Goal: Transaction & Acquisition: Purchase product/service

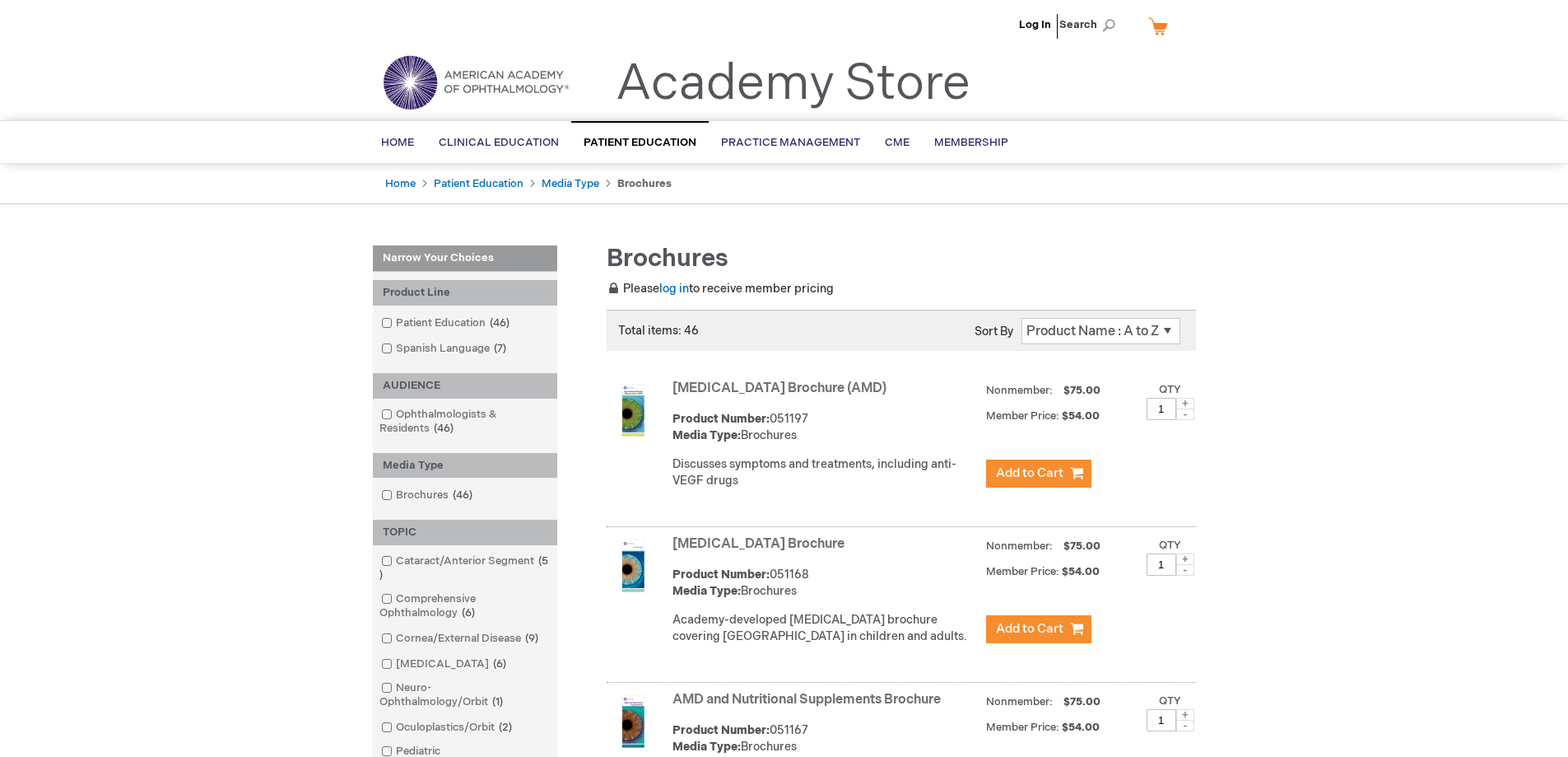
click at [855, 444] on div "Product Number: 051197 Media Type: Brochures" at bounding box center [825, 427] width 305 height 33
click at [707, 444] on div "Product Number: 051197 Media Type: Brochures" at bounding box center [825, 427] width 305 height 33
click at [1072, 481] on button "Add to Cart" at bounding box center [1039, 473] width 106 height 28
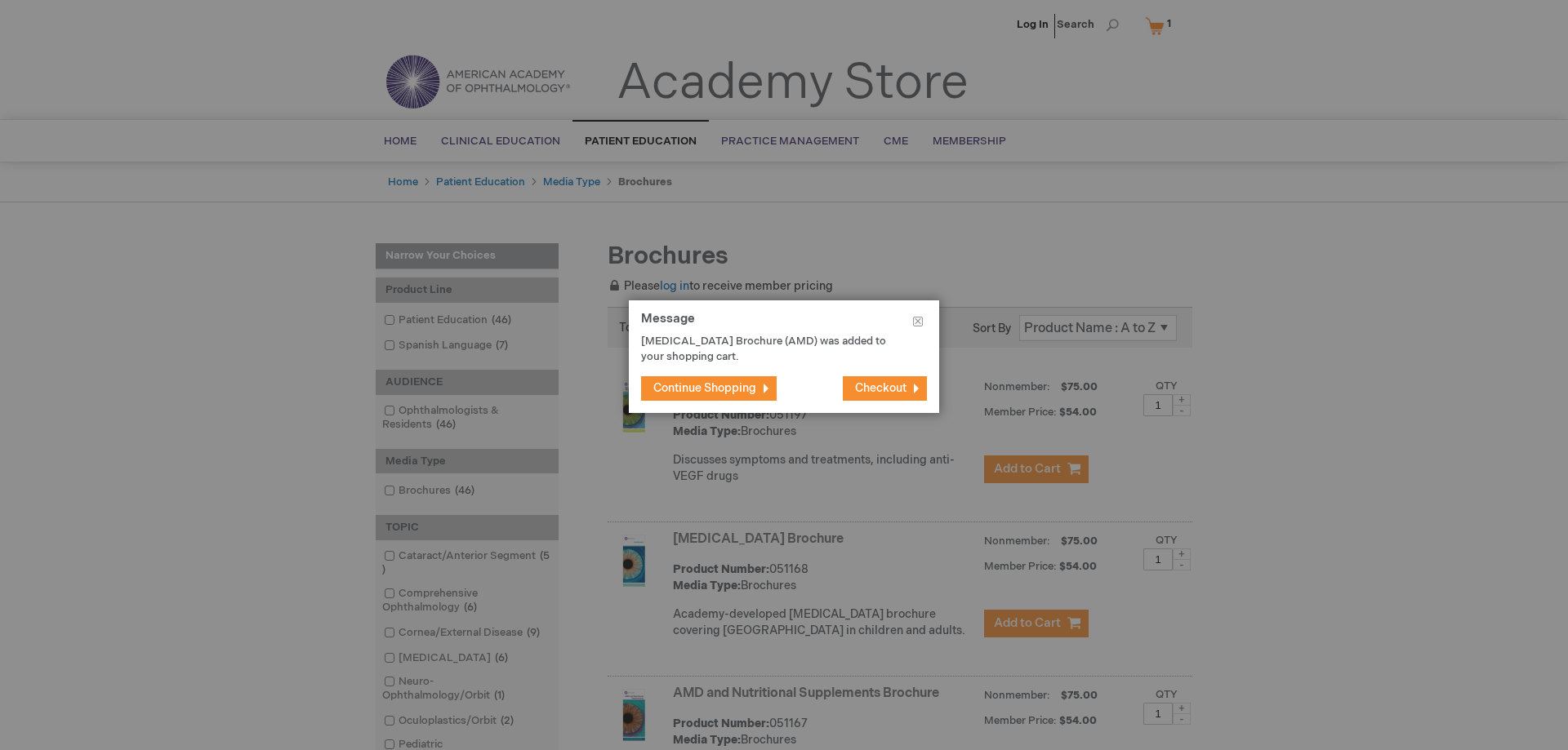
click at [875, 381] on span "Checkout" at bounding box center [881, 388] width 51 height 14
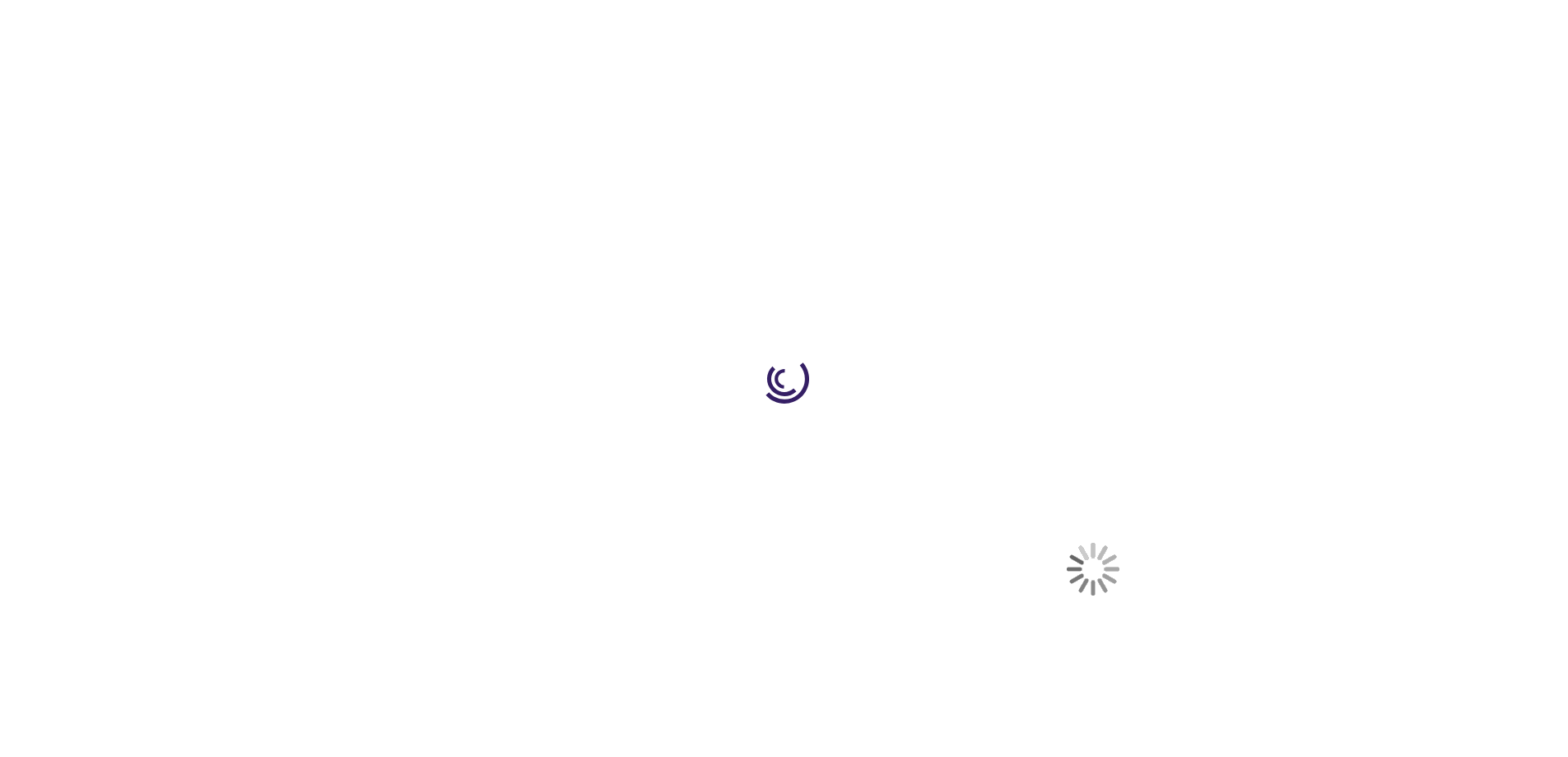
select select "US"
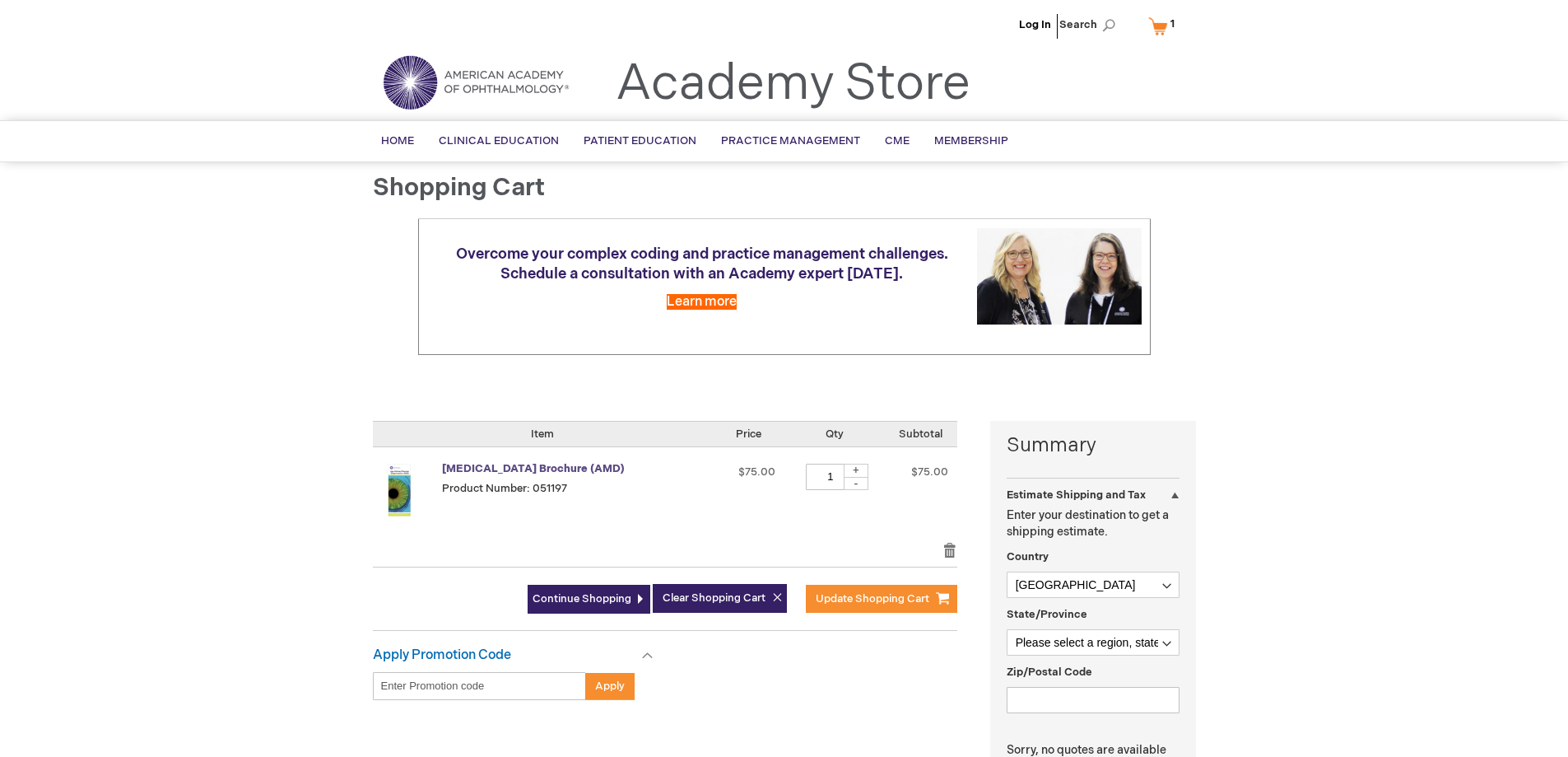
click at [533, 472] on link "[MEDICAL_DATA] Brochure (AMD)" at bounding box center [533, 468] width 183 height 13
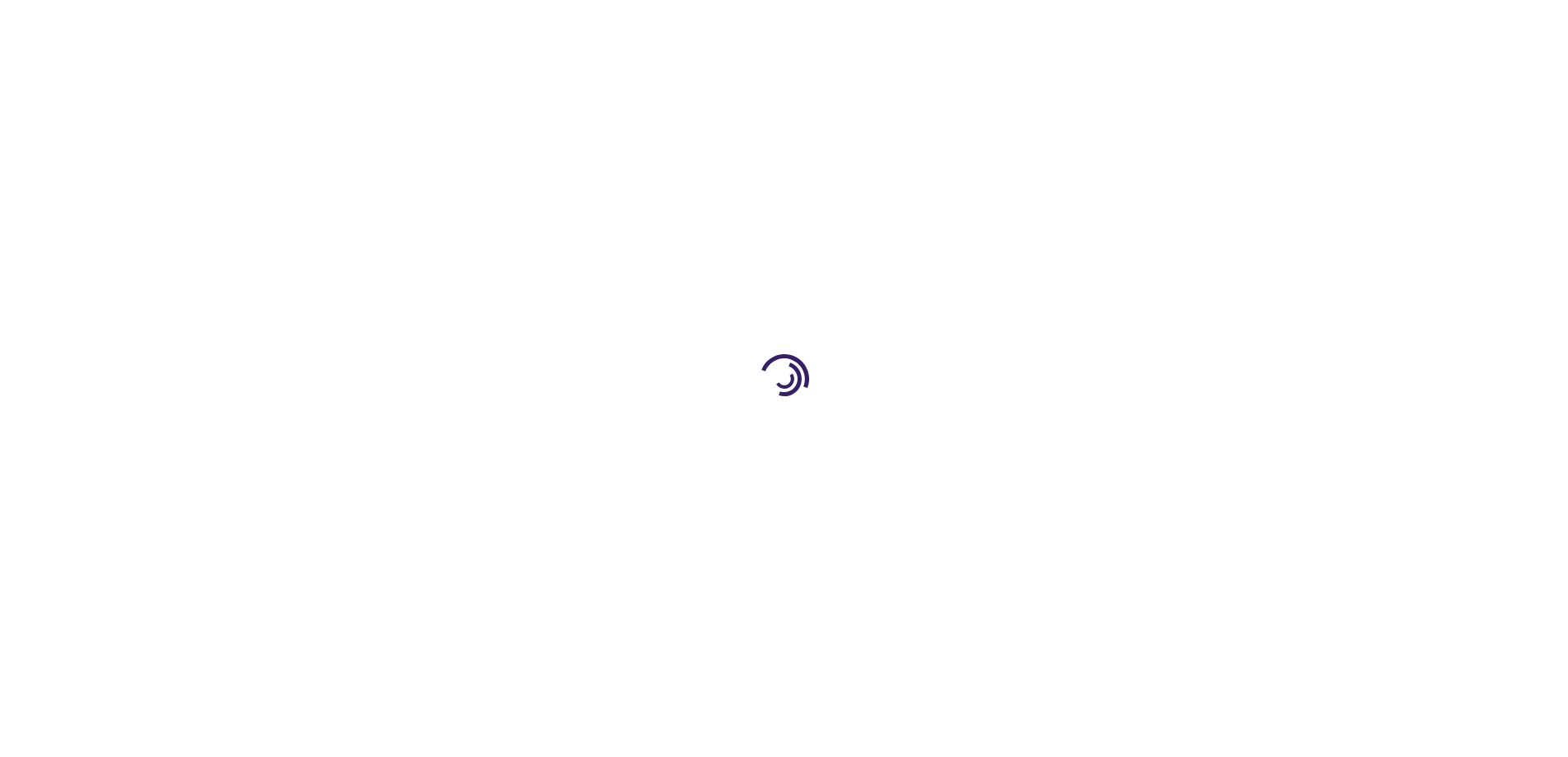
type input "1"
select select "US"
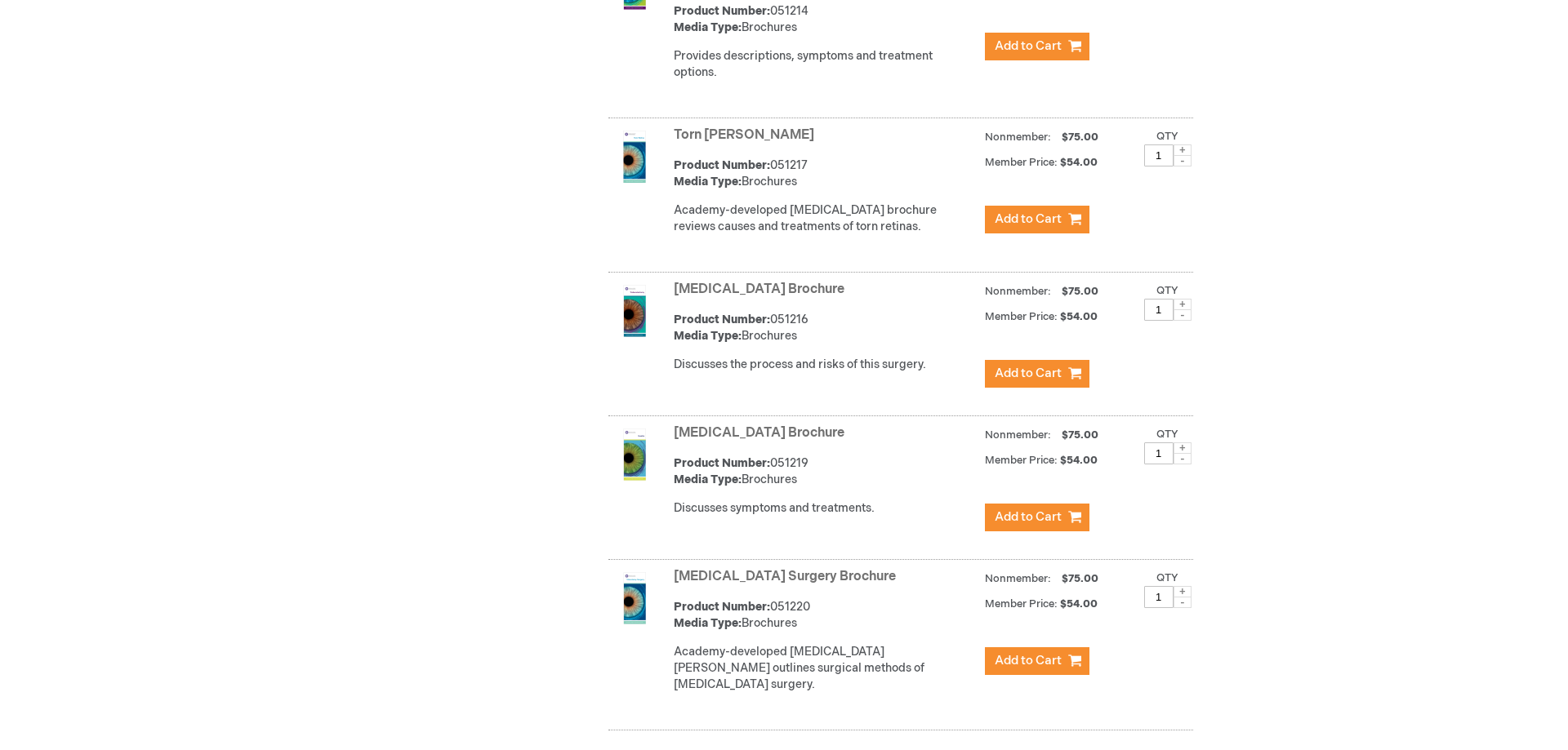
scroll to position [6855, 0]
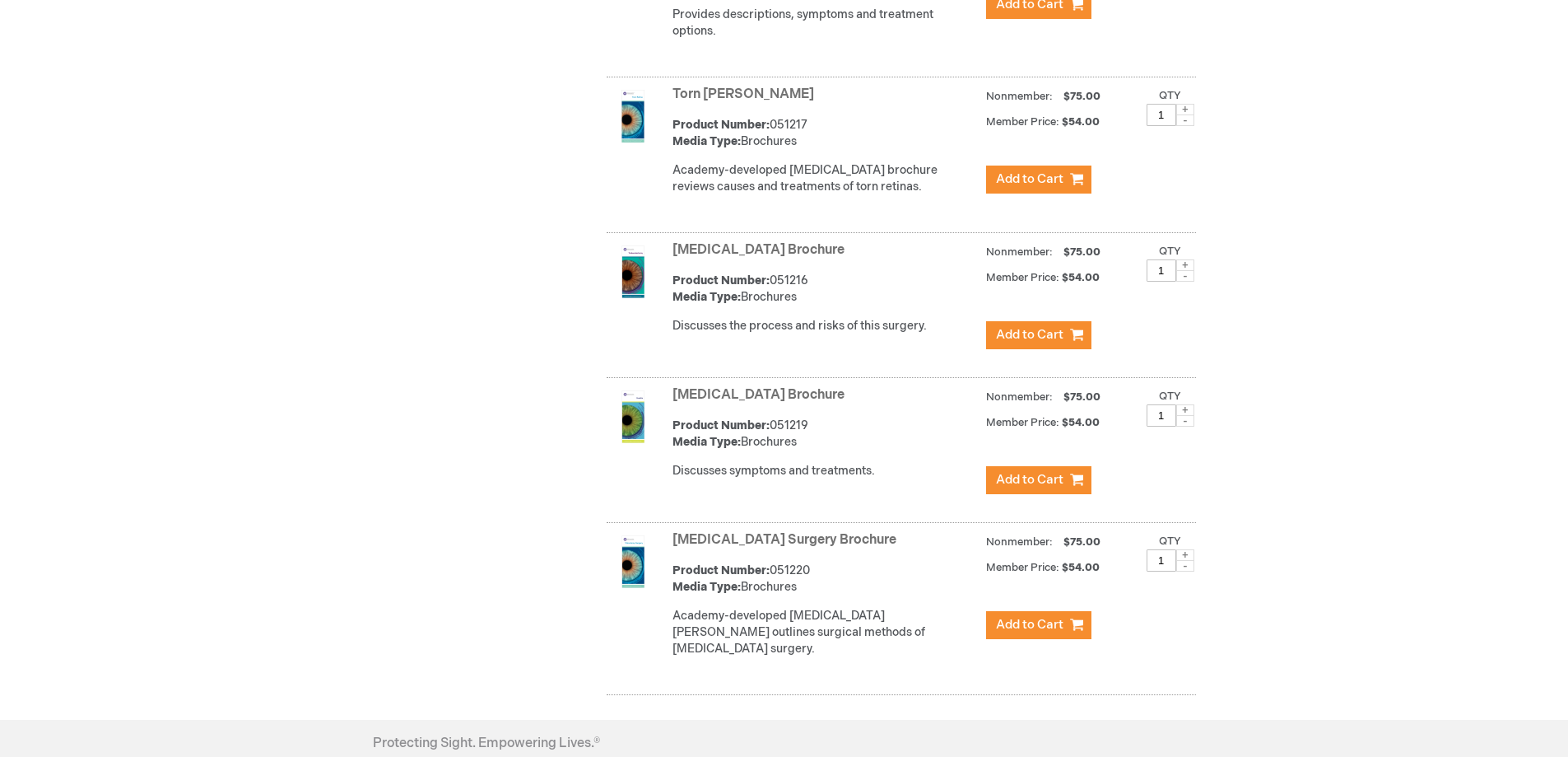
click at [1177, 404] on span at bounding box center [1186, 410] width 18 height 12
click at [1186, 404] on span at bounding box center [1186, 410] width 18 height 12
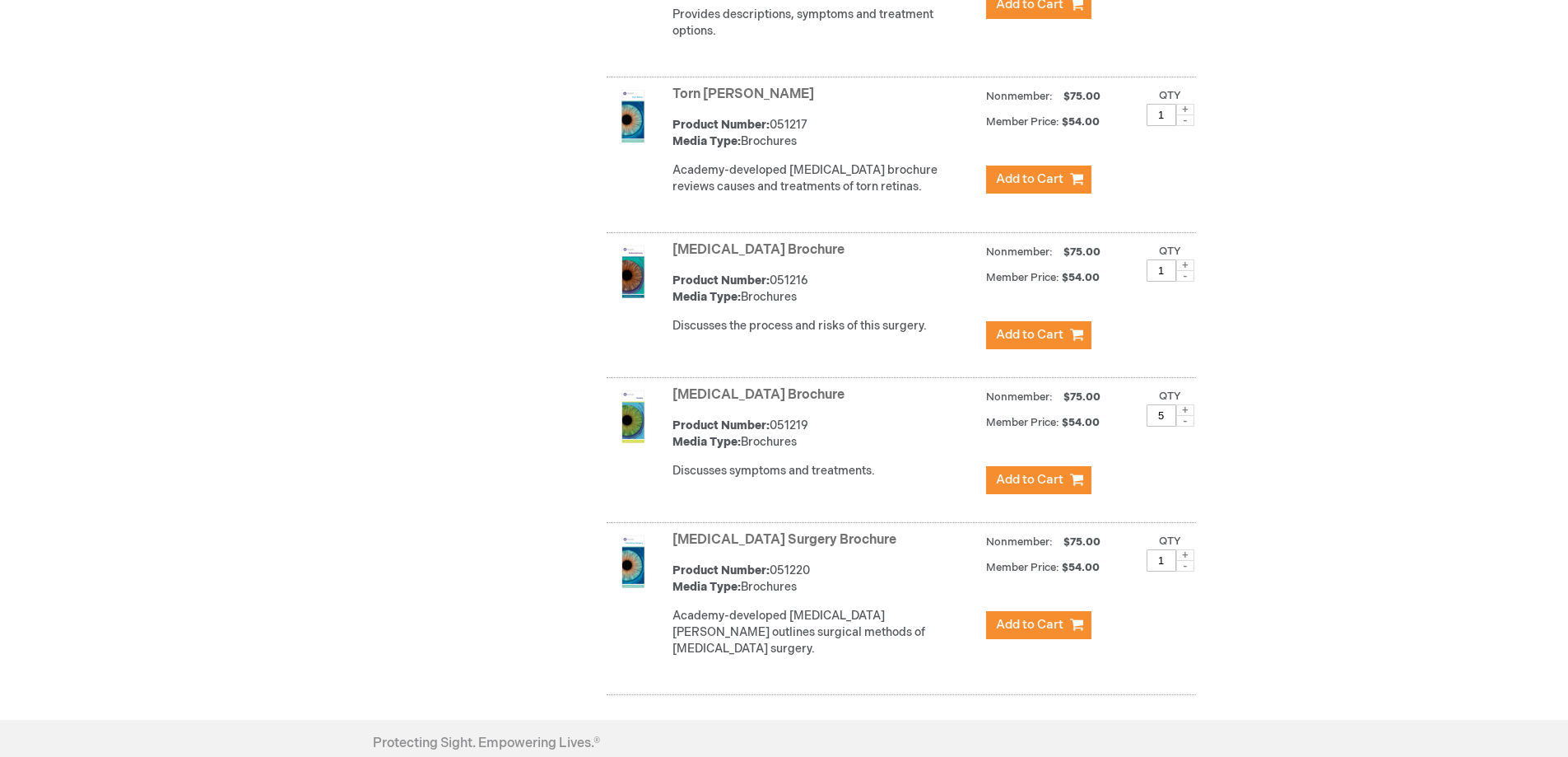
type input "6"
click at [1050, 472] on span "Add to Cart" at bounding box center [1030, 480] width 68 height 16
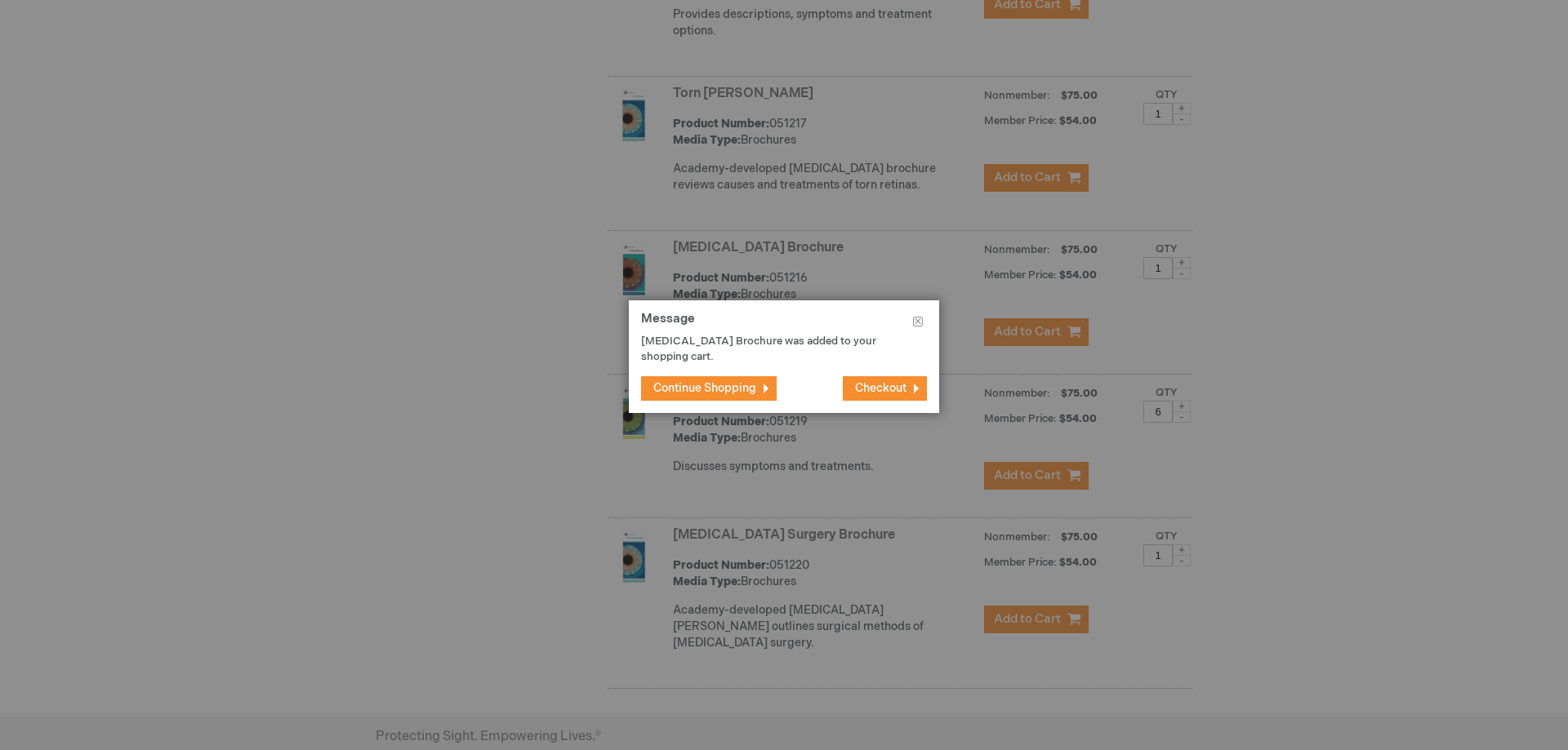
click at [862, 381] on span "Checkout" at bounding box center [881, 388] width 51 height 14
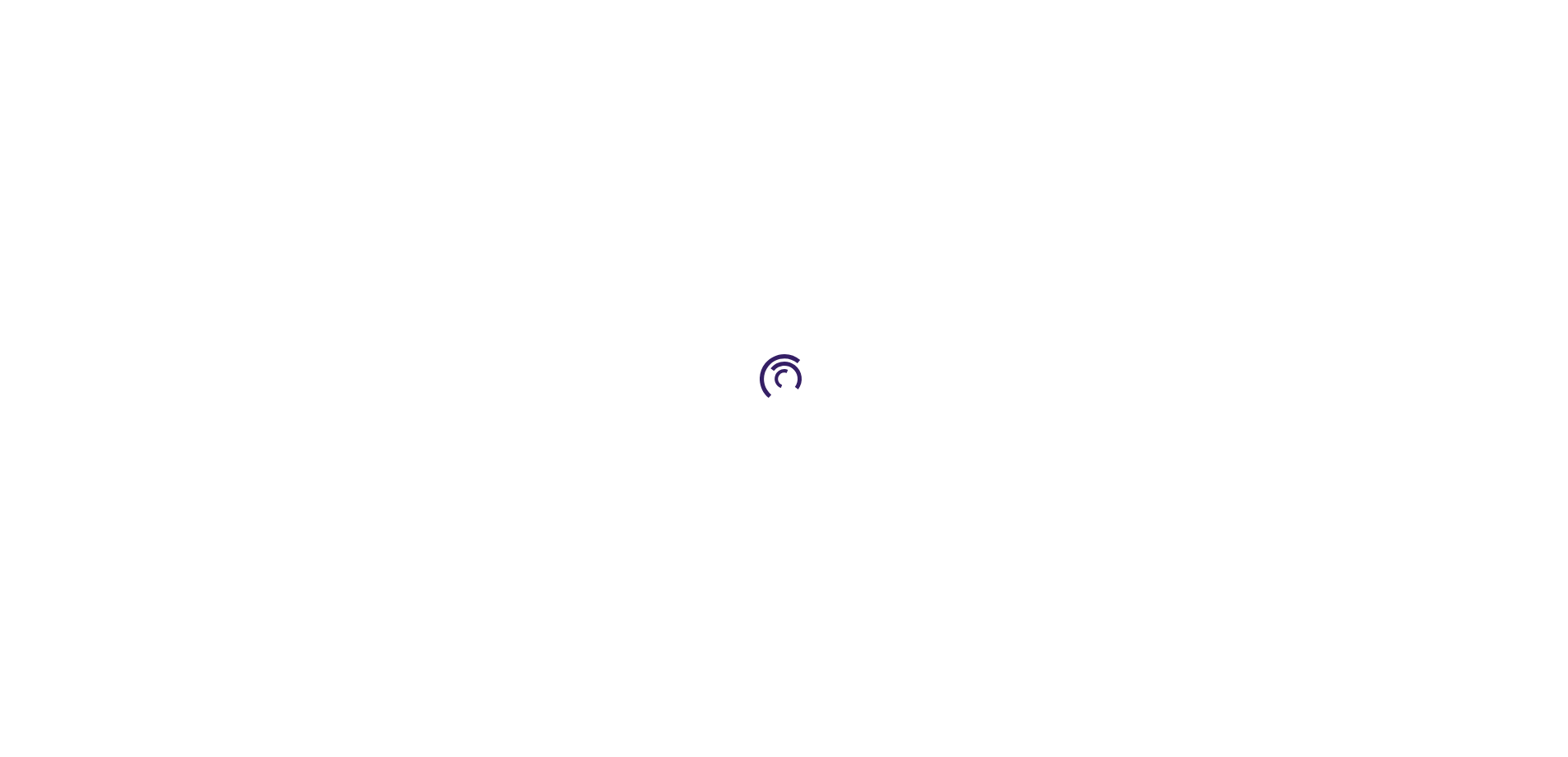
select select "US"
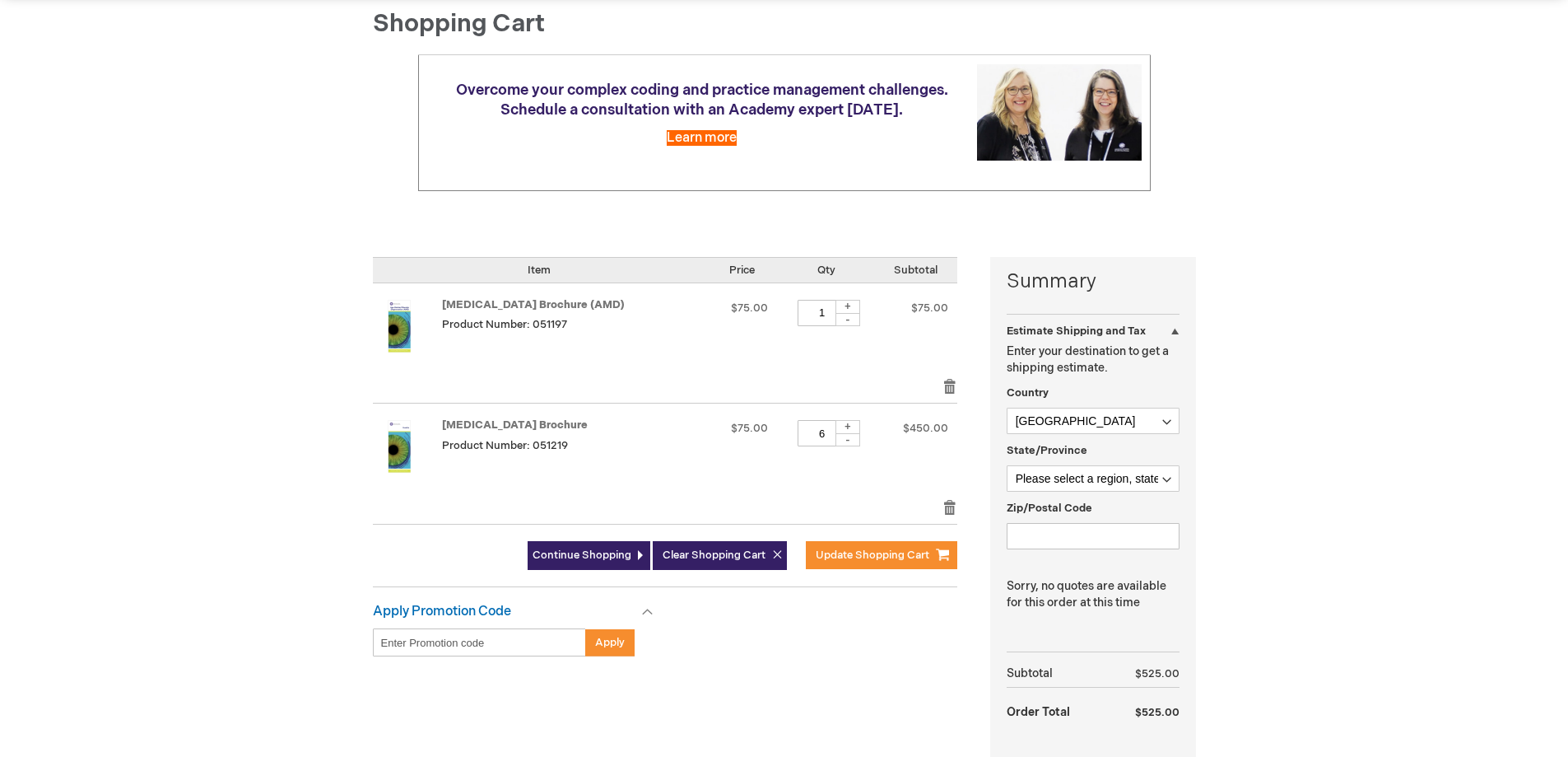
scroll to position [165, 0]
click at [946, 384] on link "Remove item" at bounding box center [949, 385] width 15 height 16
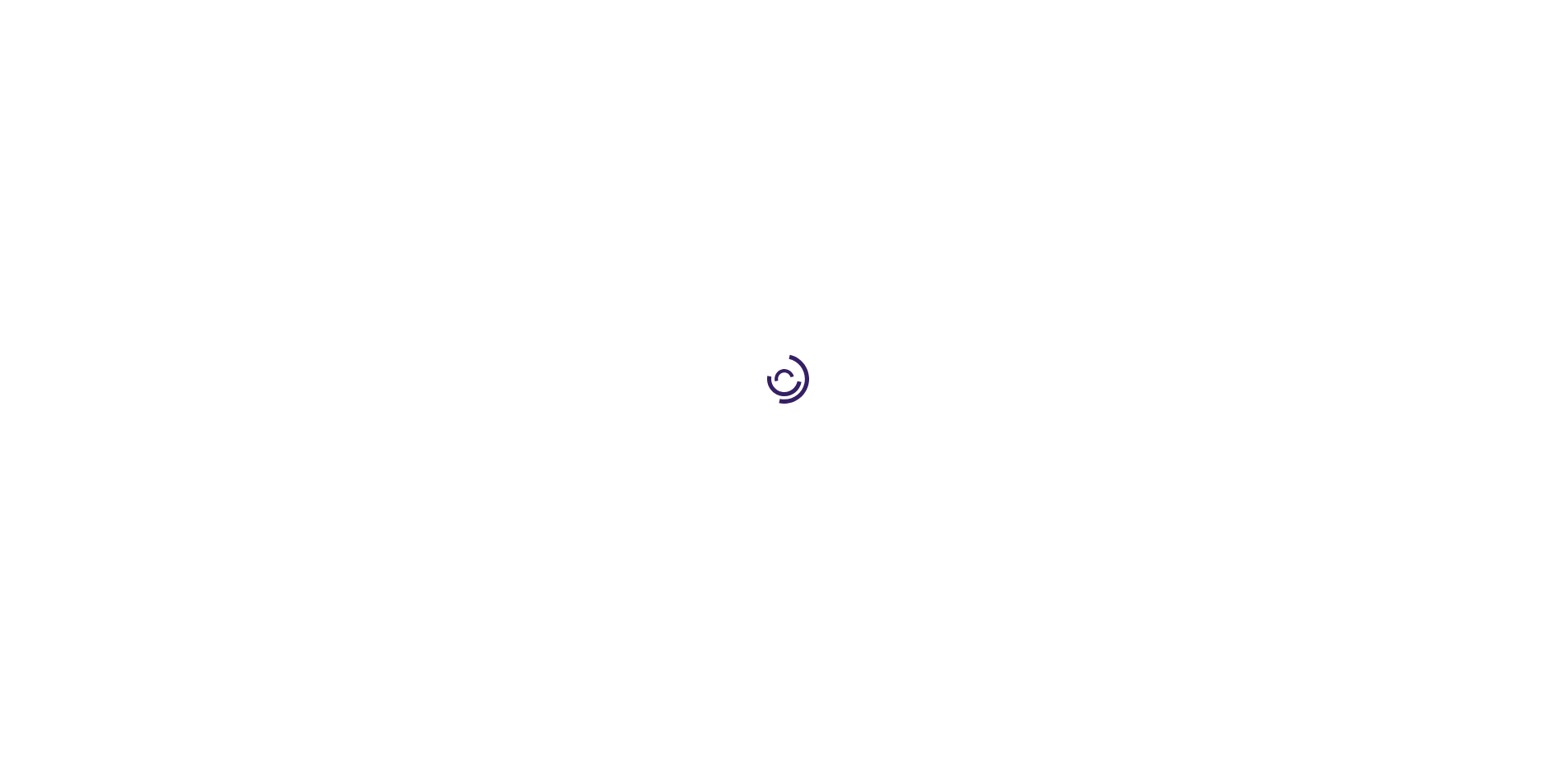
select select "US"
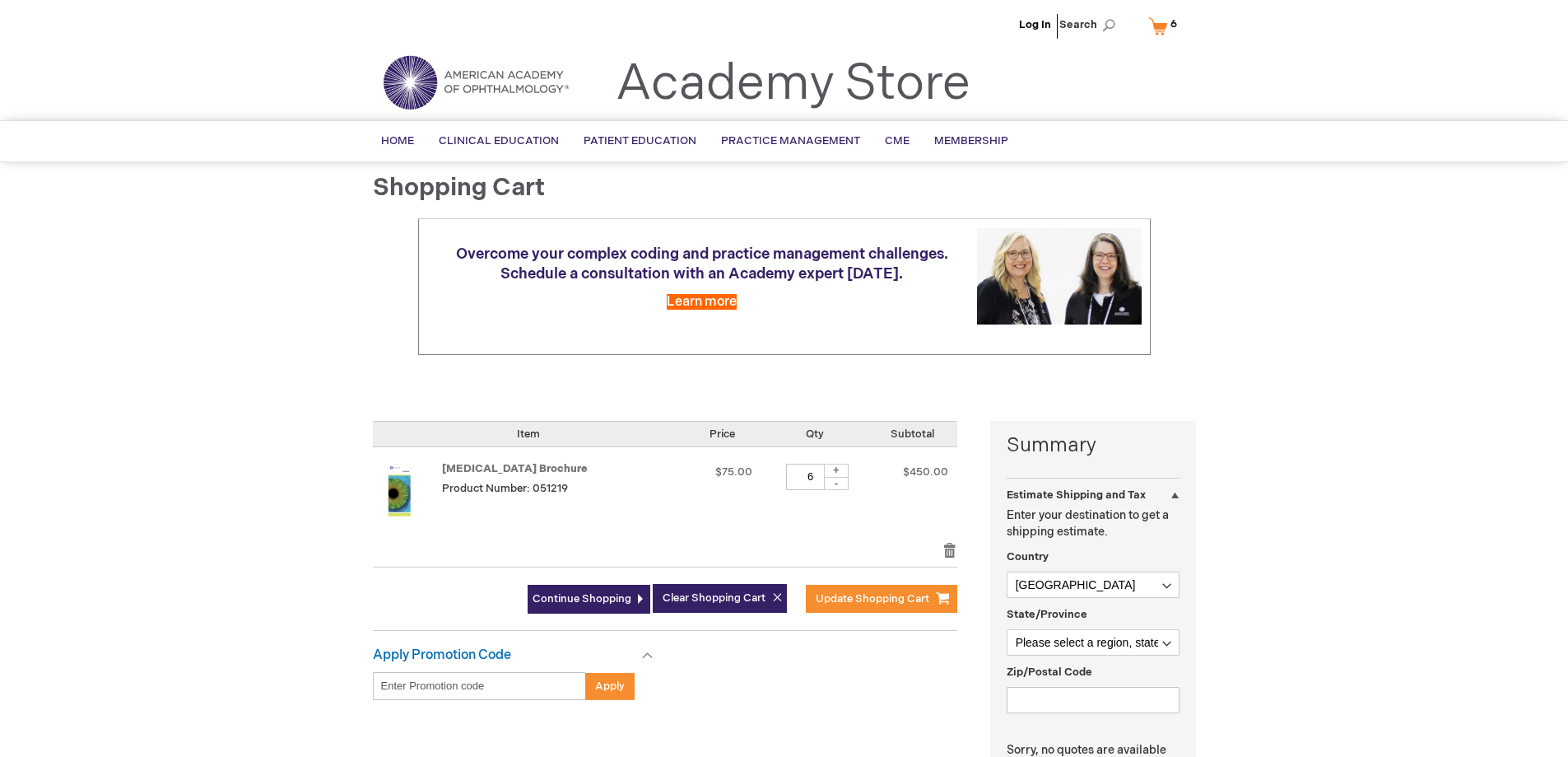
click at [1041, 31] on li "Log In" at bounding box center [1035, 24] width 40 height 49
click at [1037, 26] on link "Log In" at bounding box center [1035, 24] width 32 height 13
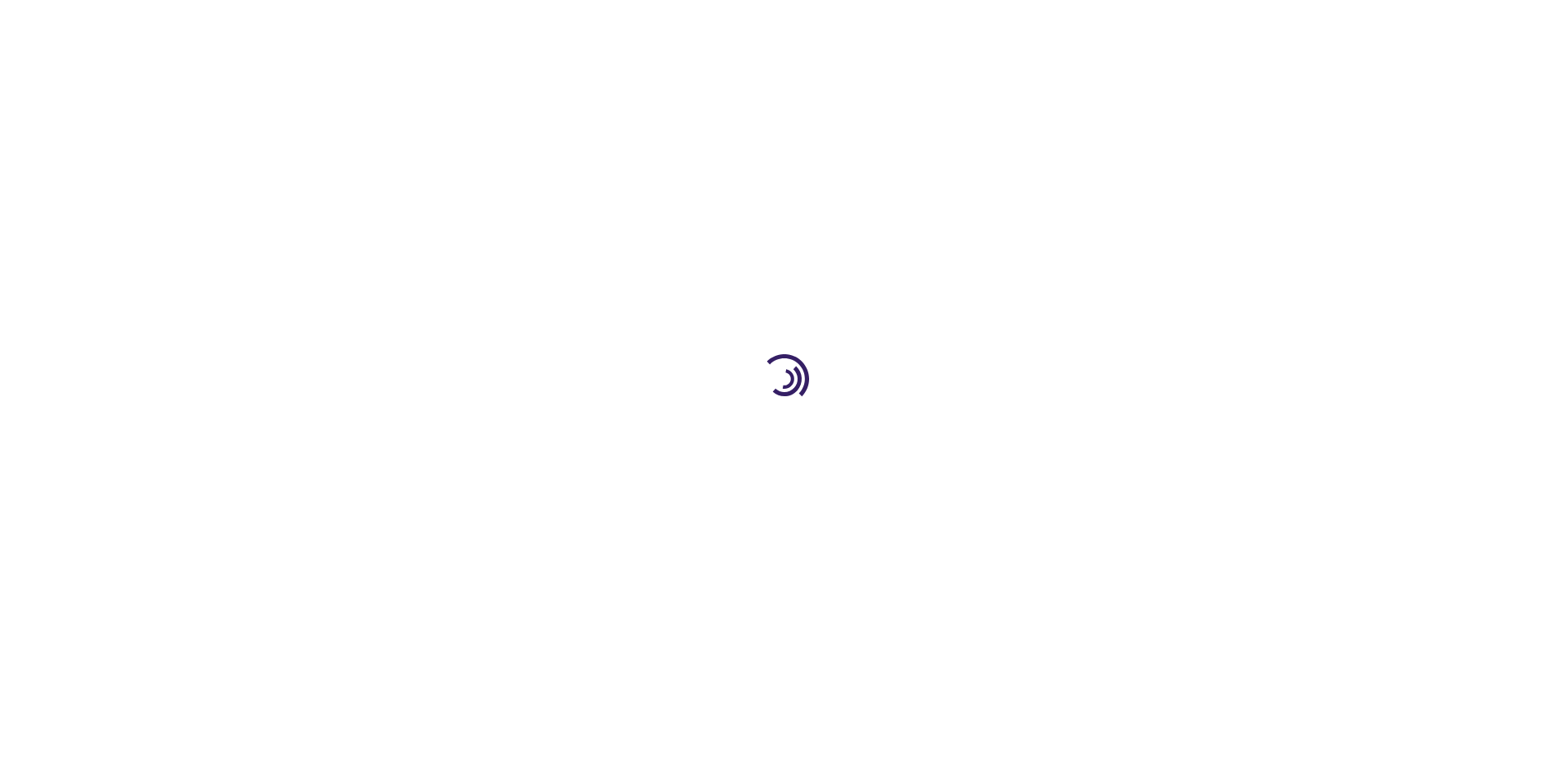
select select "US"
select select "12"
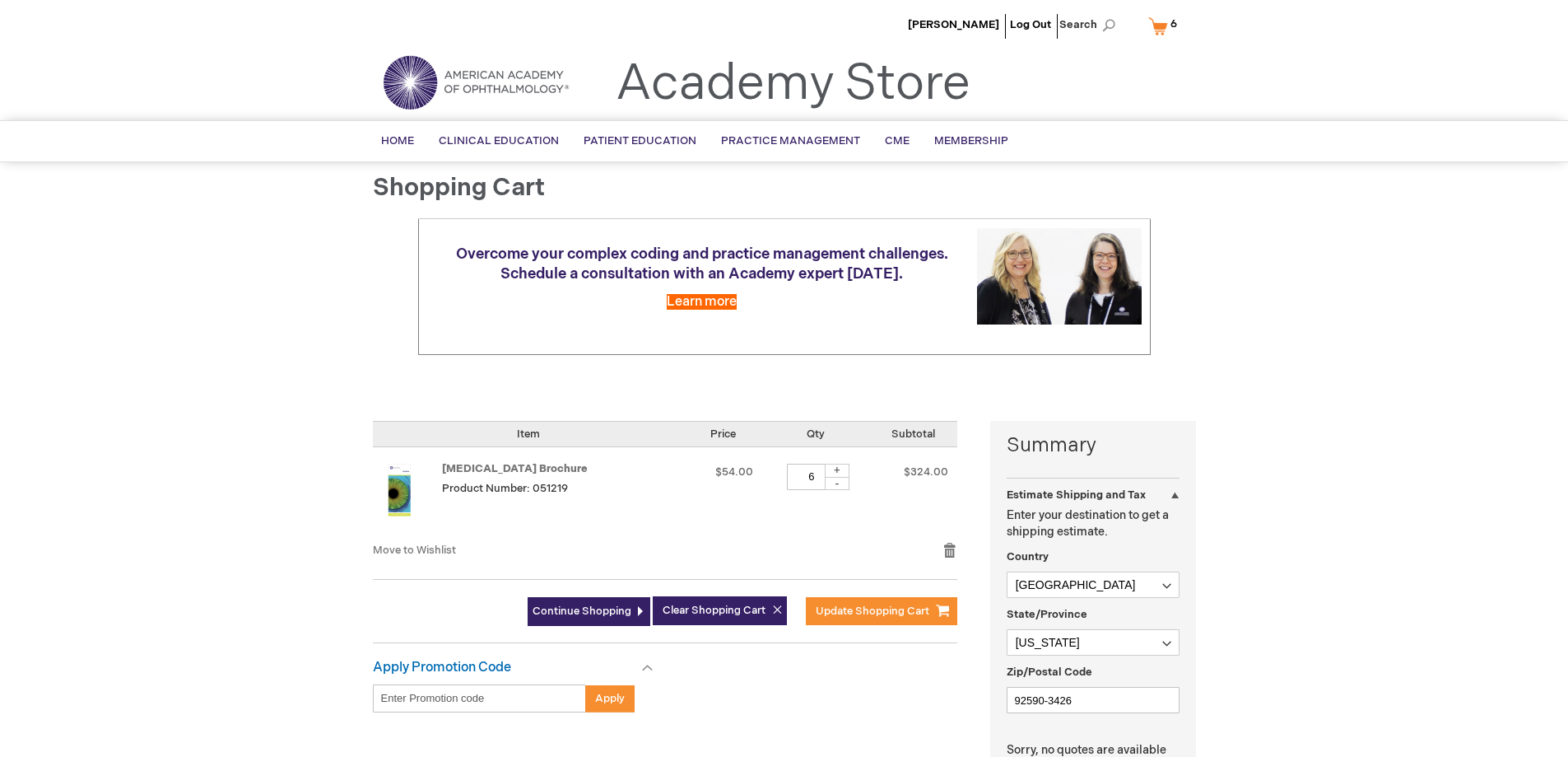
click at [831, 485] on div "-" at bounding box center [836, 483] width 25 height 13
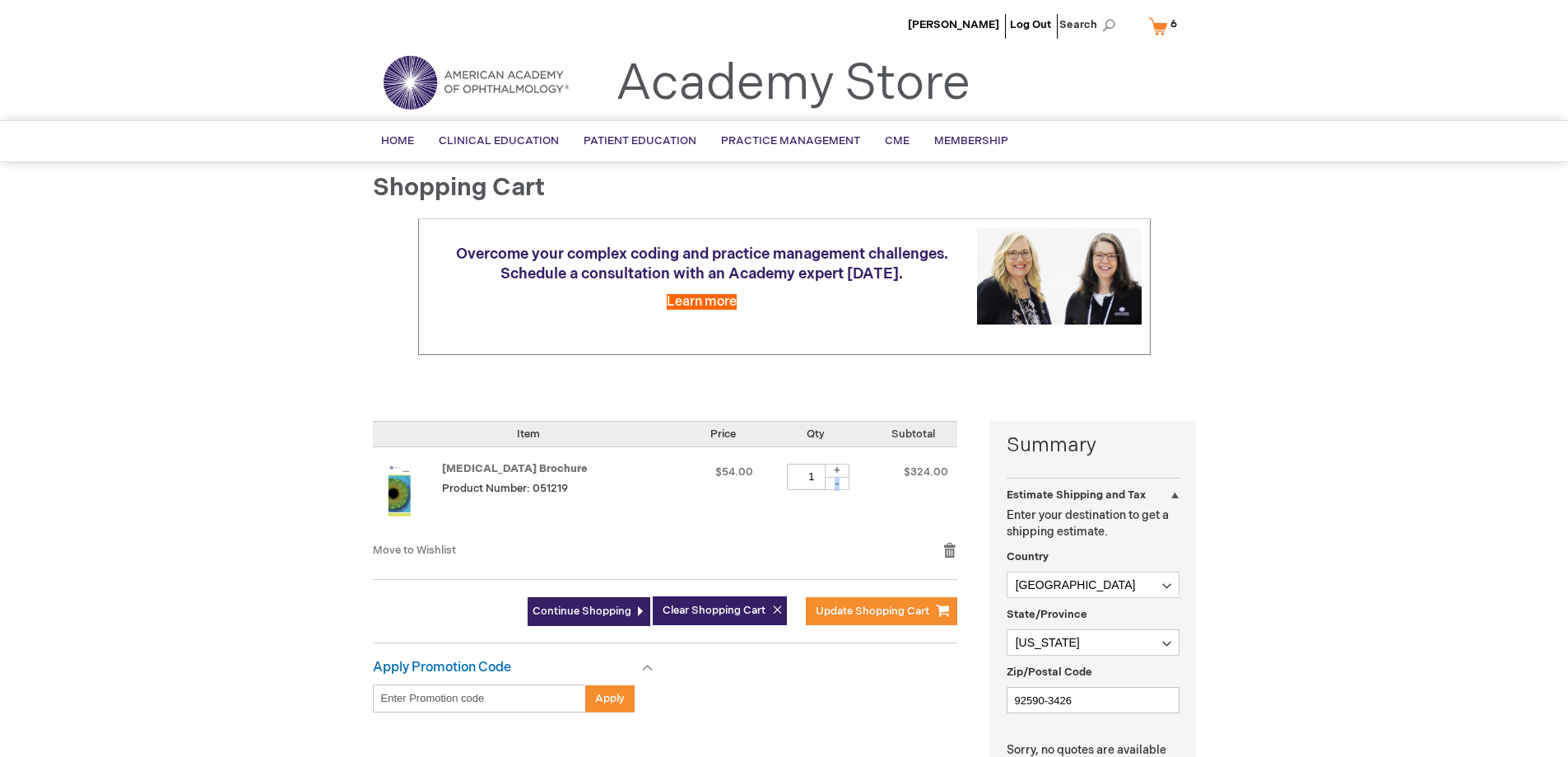
click at [831, 485] on div "-" at bounding box center [836, 483] width 25 height 13
type input "0"
click at [947, 544] on link "Remove item" at bounding box center [949, 550] width 15 height 16
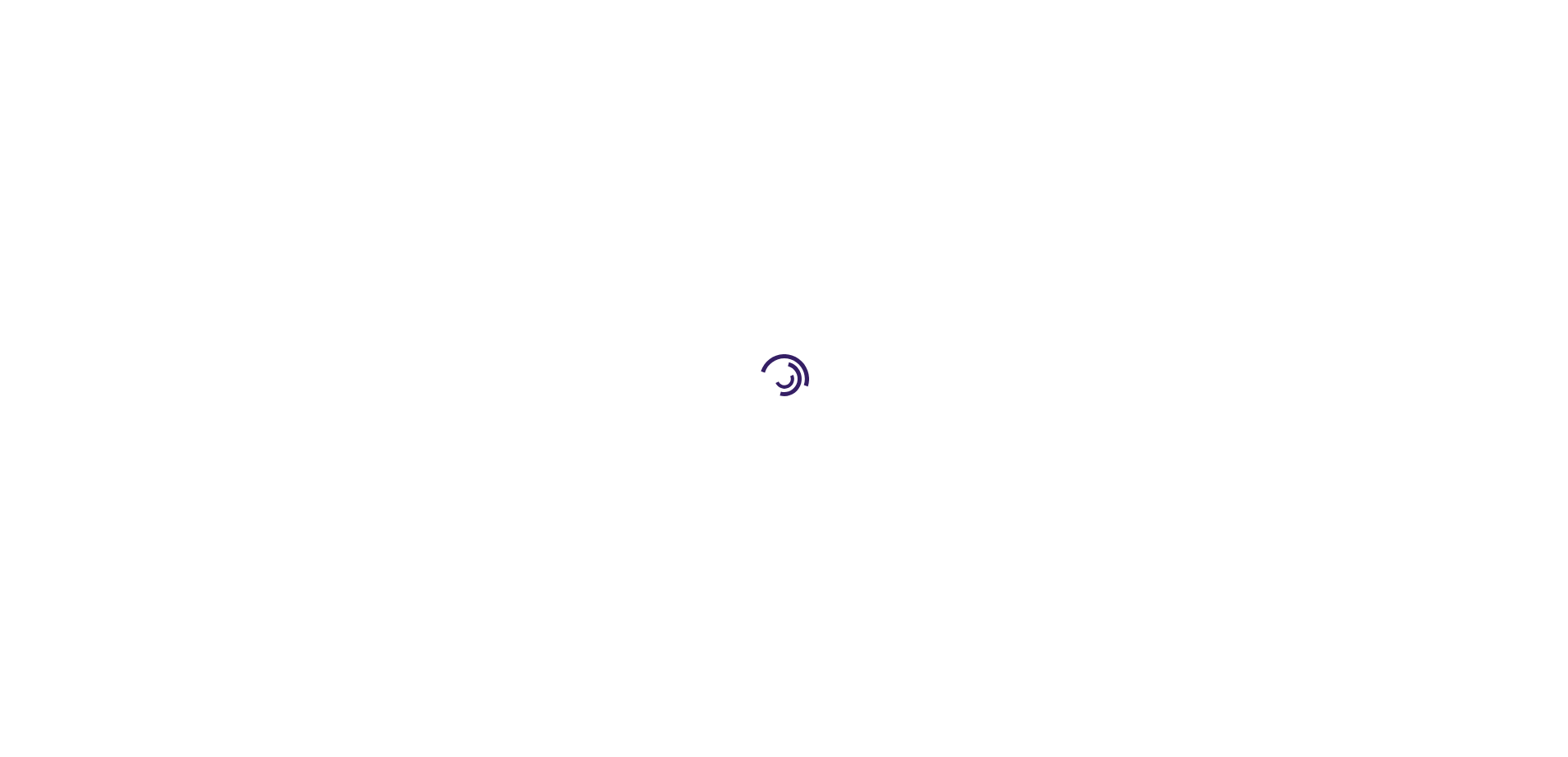
scroll to position [28, 0]
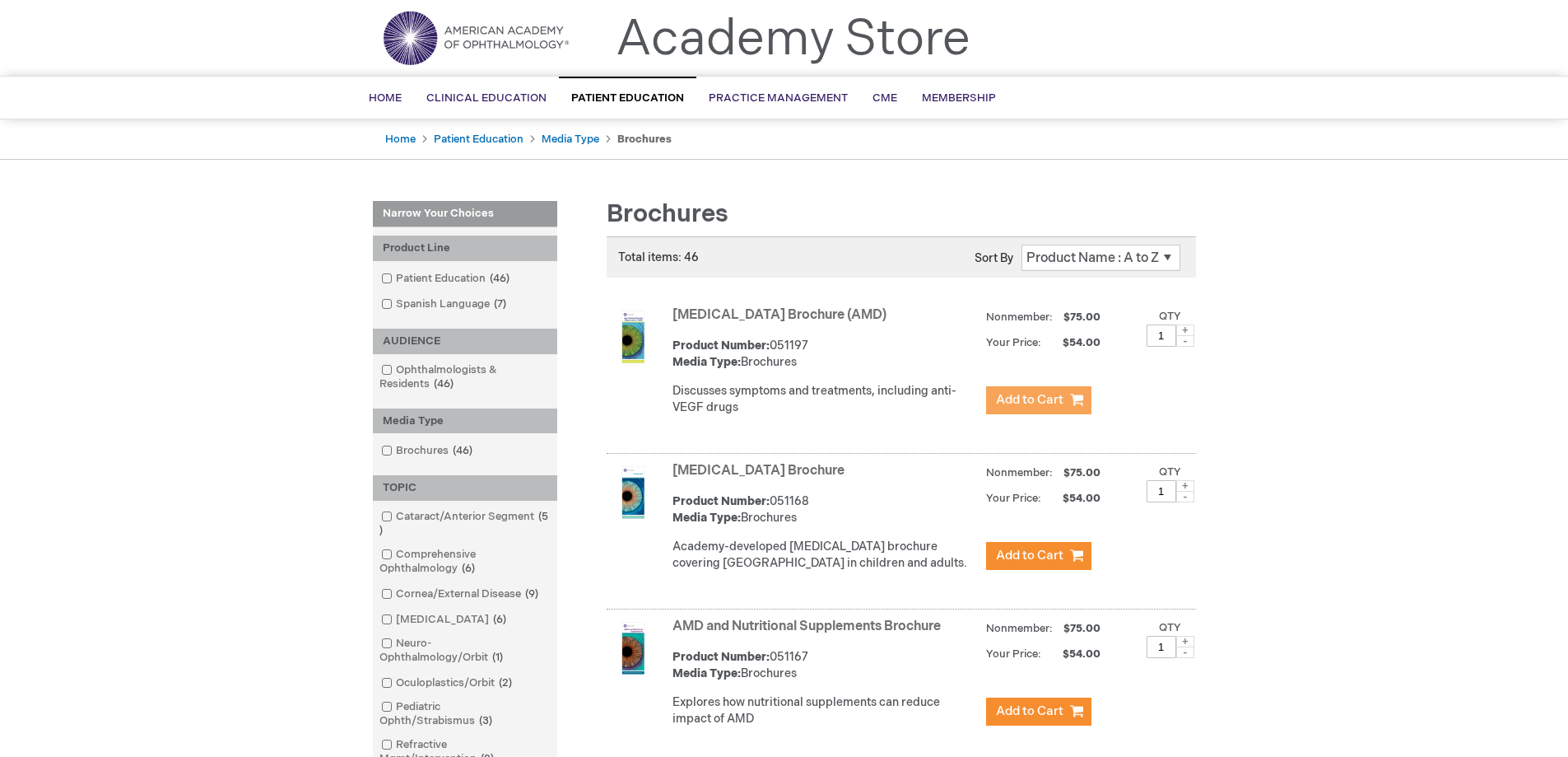
scroll to position [82, 0]
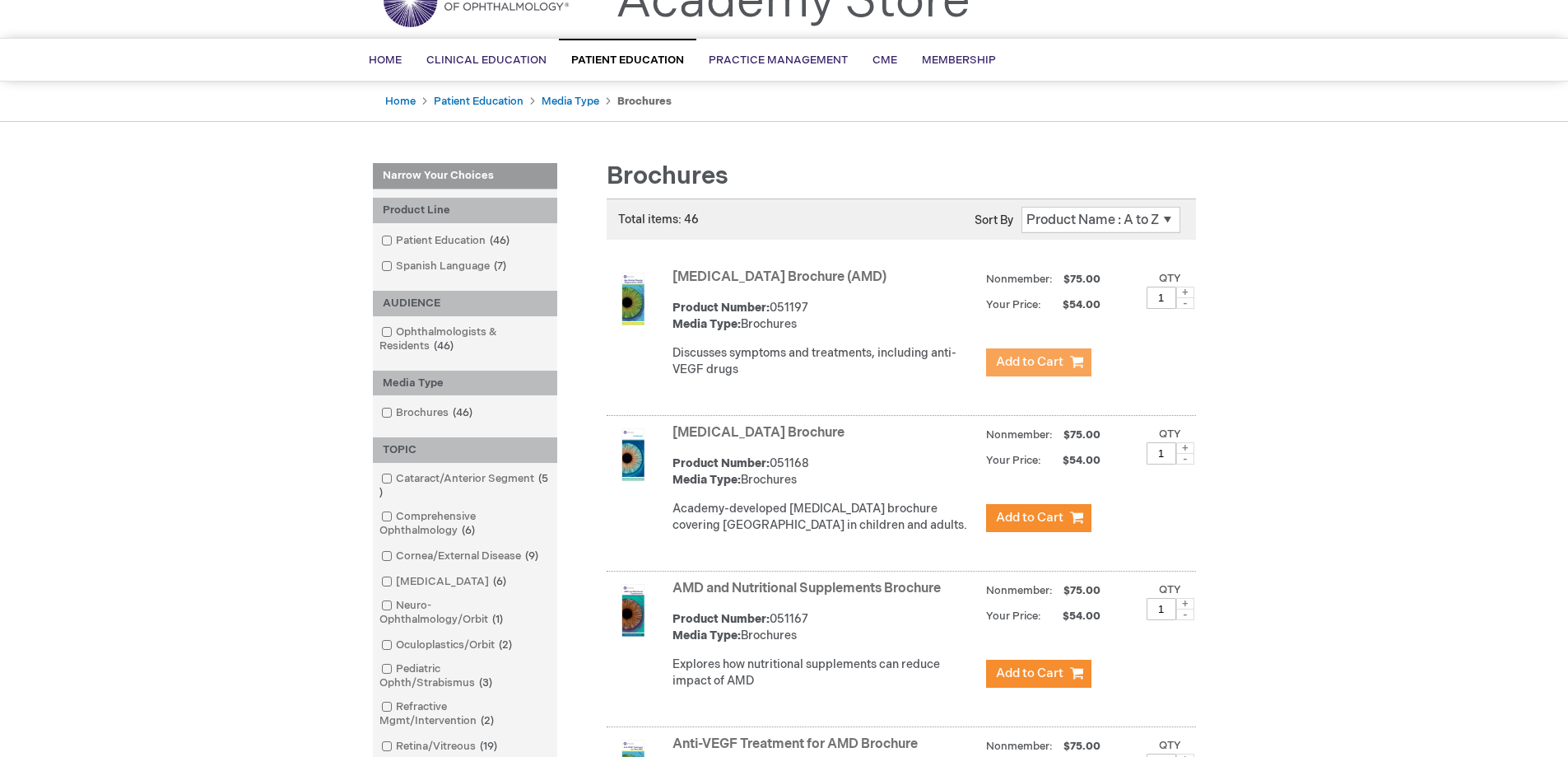
click at [1027, 360] on span "Add to Cart" at bounding box center [1030, 363] width 68 height 16
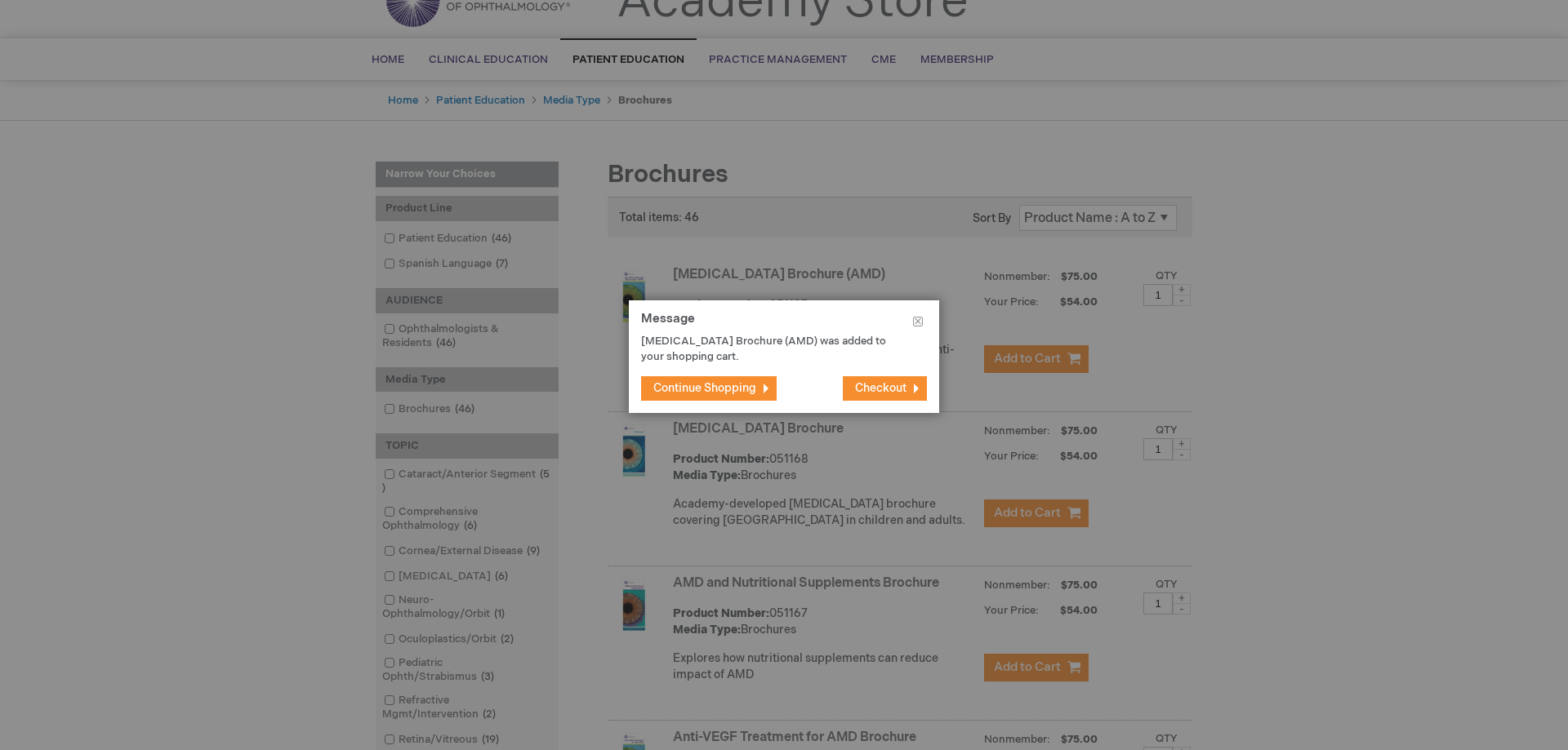
click at [719, 385] on span "Continue Shopping" at bounding box center [705, 388] width 103 height 14
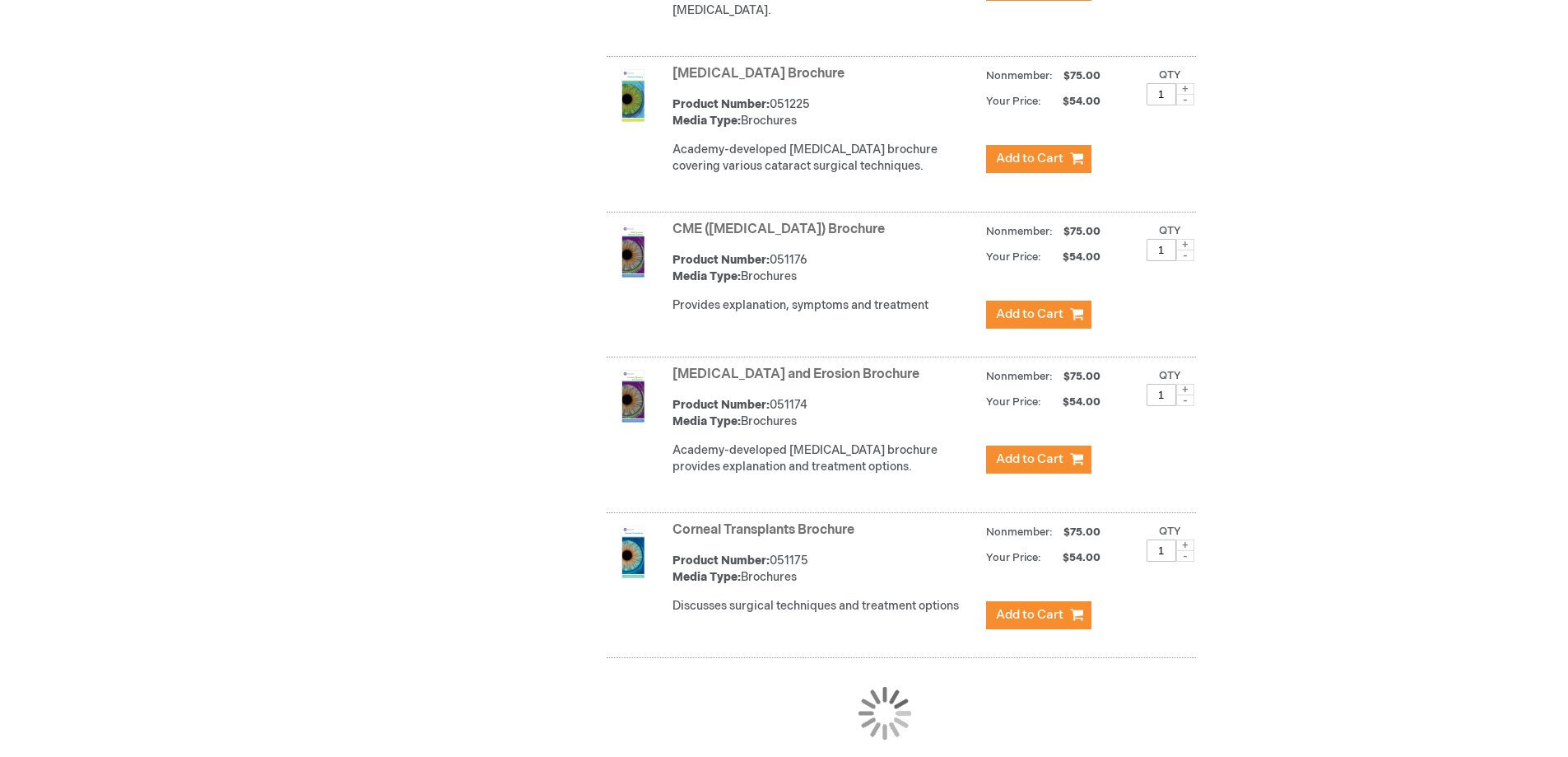
scroll to position [1524, 0]
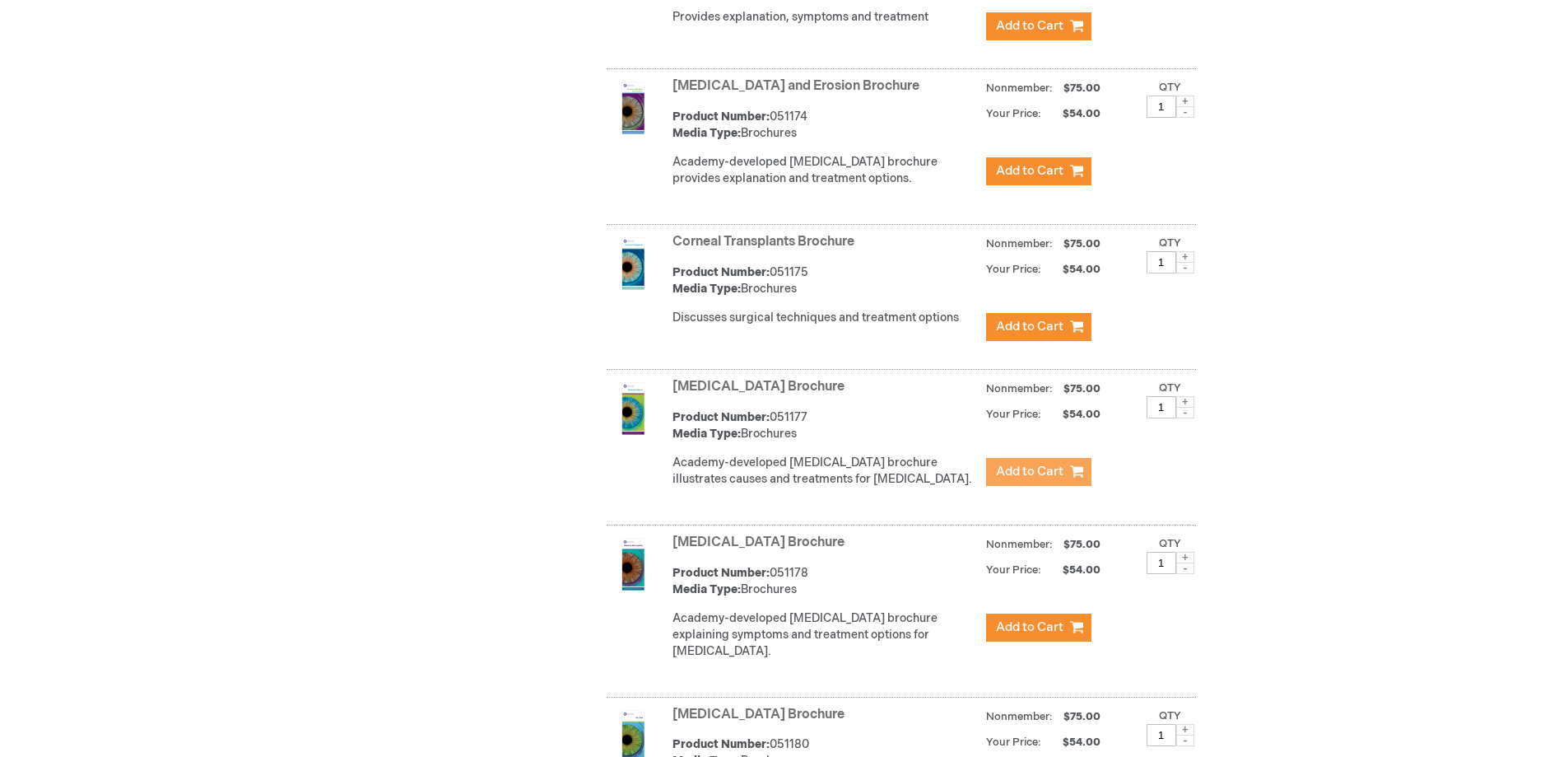
click at [1039, 479] on span "Add to Cart" at bounding box center [1030, 471] width 68 height 16
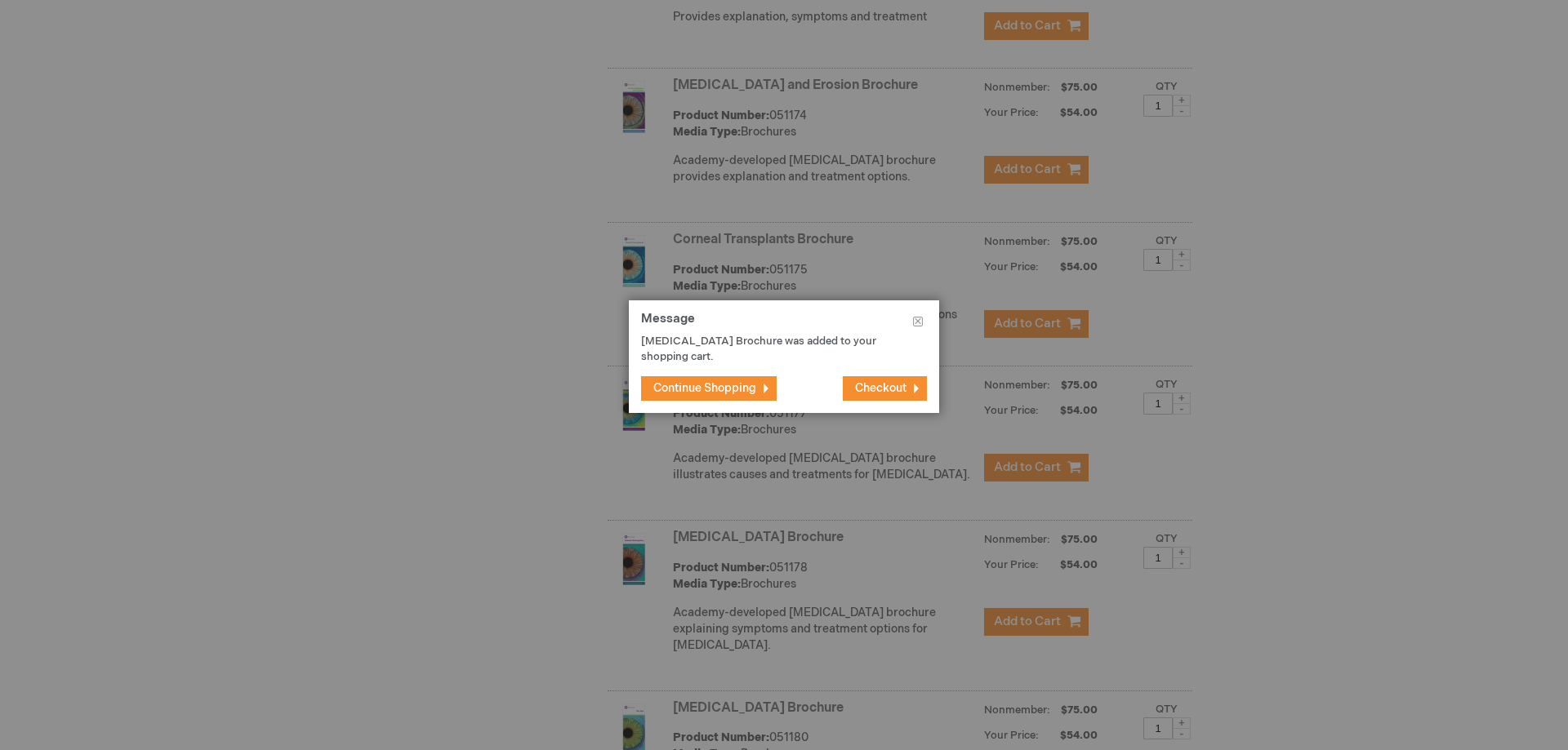
click at [704, 382] on span "Continue Shopping" at bounding box center [705, 388] width 103 height 14
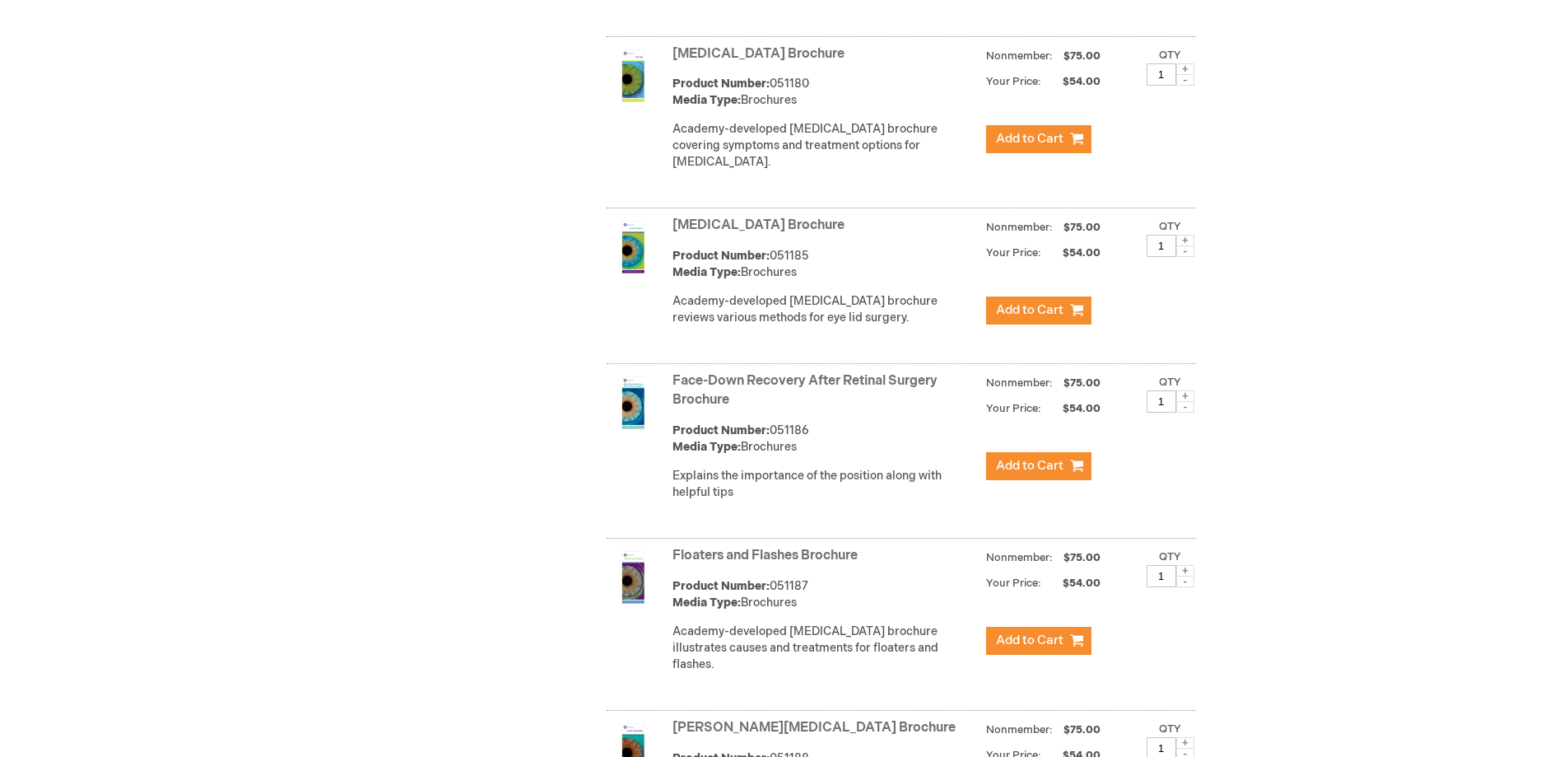
scroll to position [2430, 0]
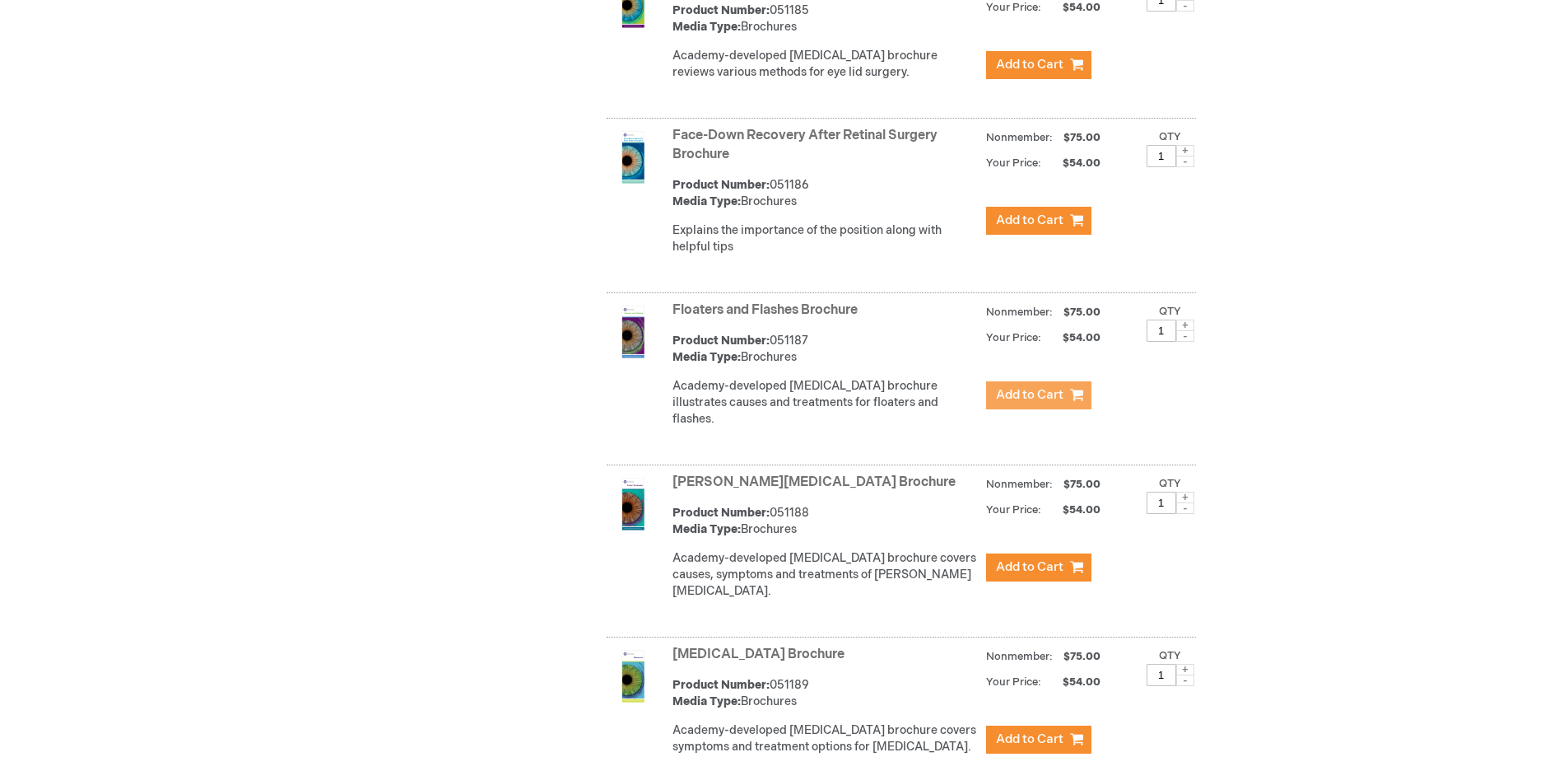
click at [1043, 409] on button "Add to Cart" at bounding box center [1039, 395] width 106 height 28
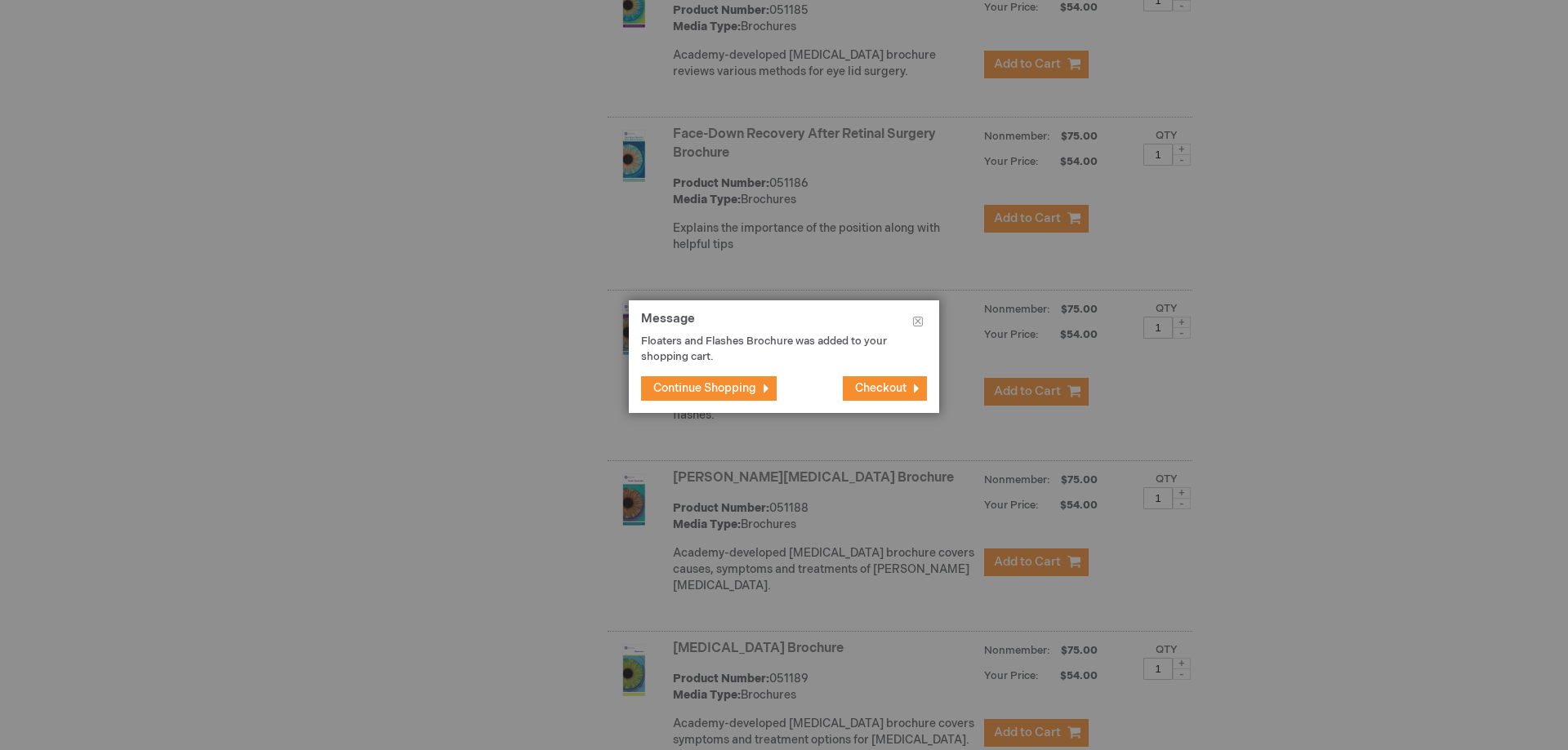
click at [692, 390] on span "Continue Shopping" at bounding box center [705, 388] width 103 height 14
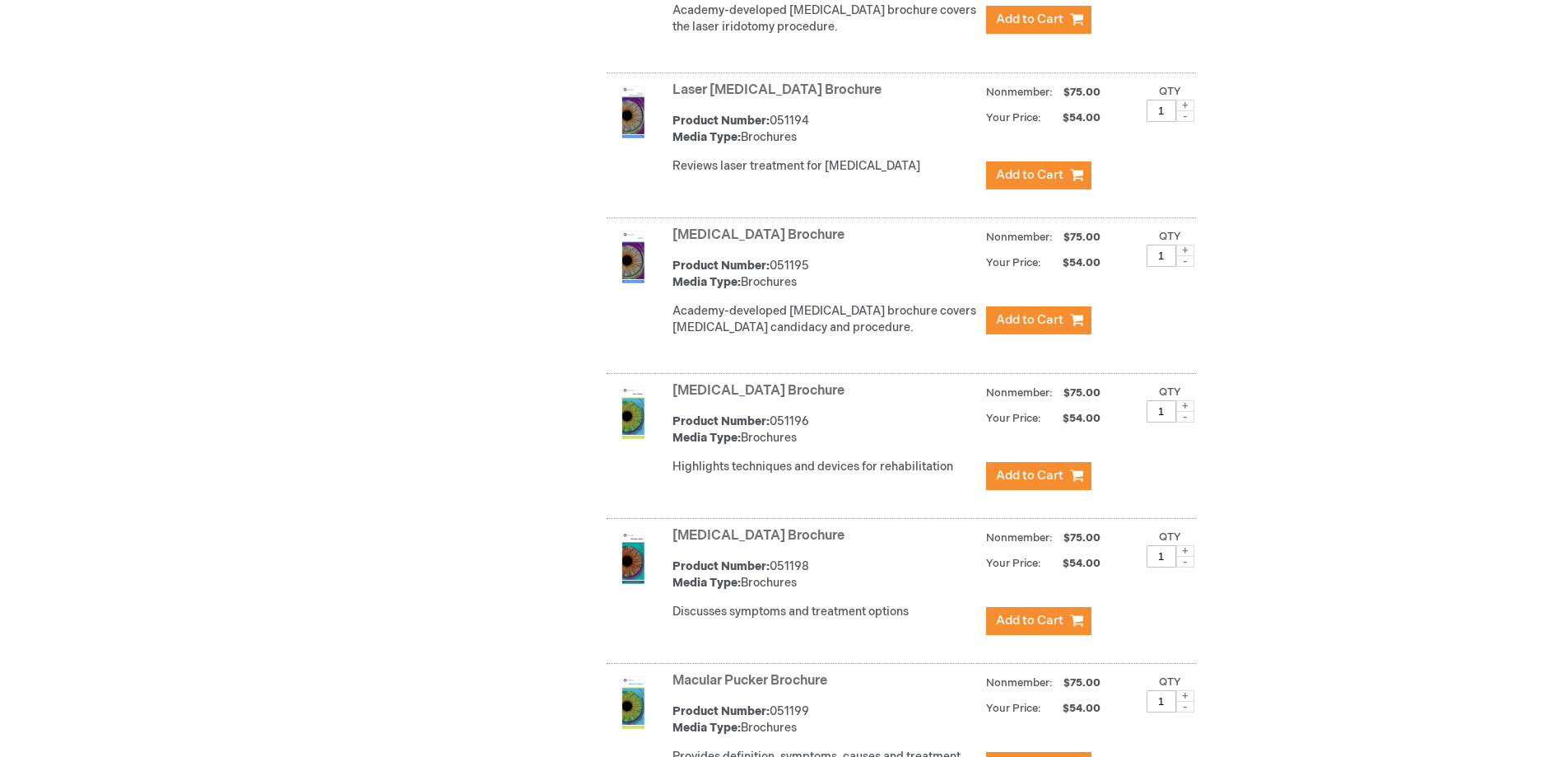
scroll to position [3913, 0]
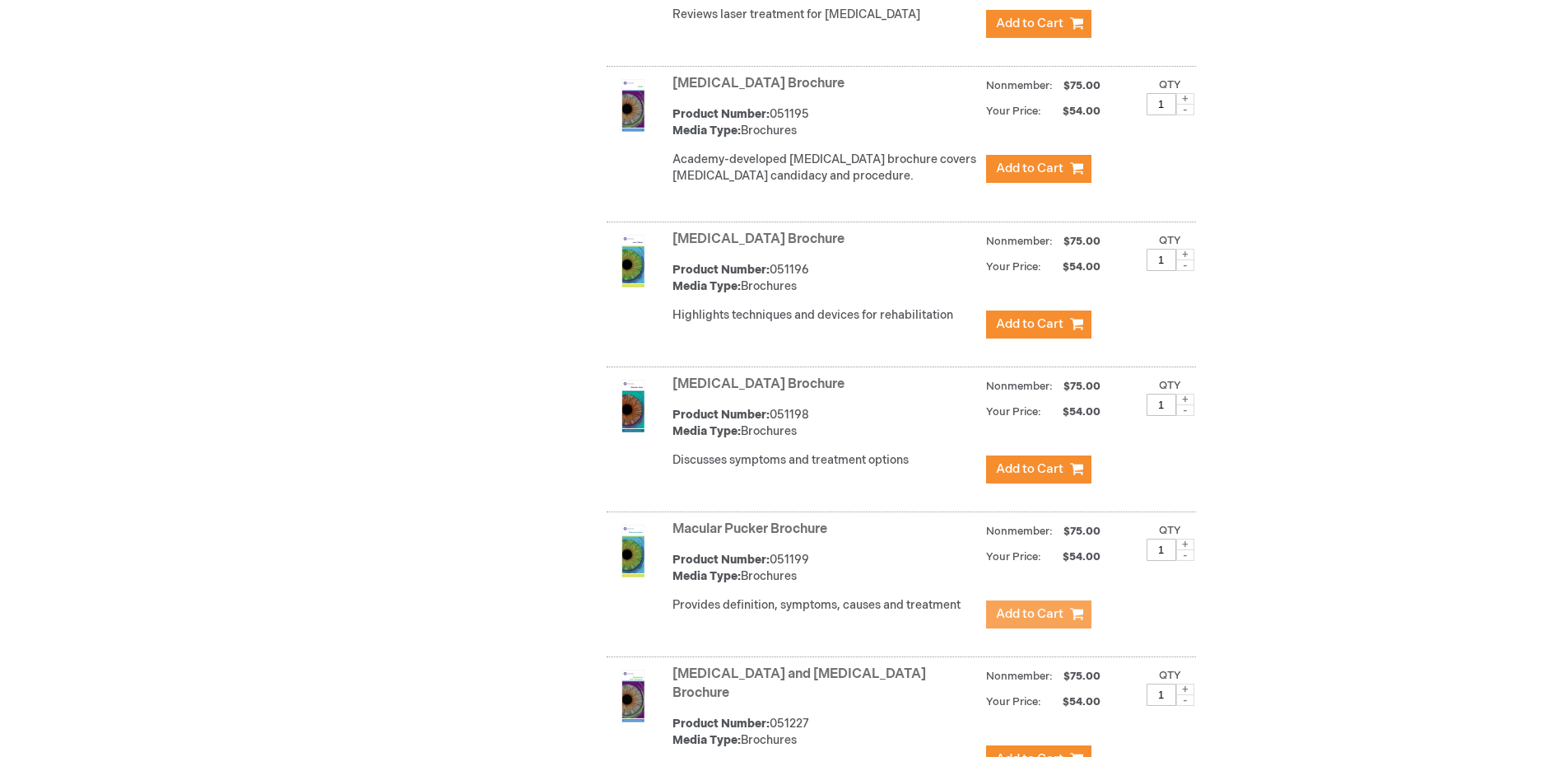
click at [1018, 606] on span "Add to Cart" at bounding box center [1030, 614] width 68 height 16
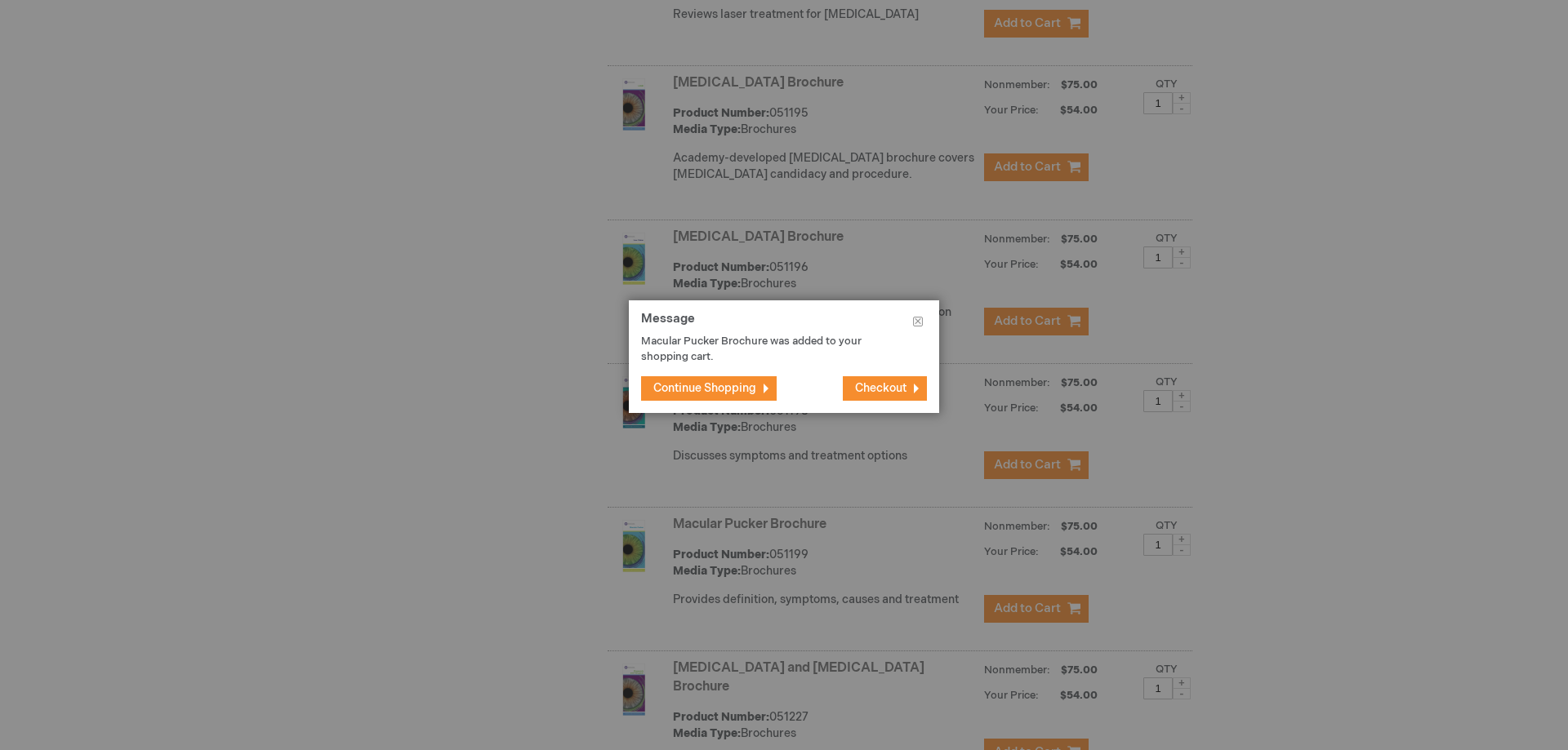
click at [715, 391] on span "Continue Shopping" at bounding box center [705, 388] width 103 height 14
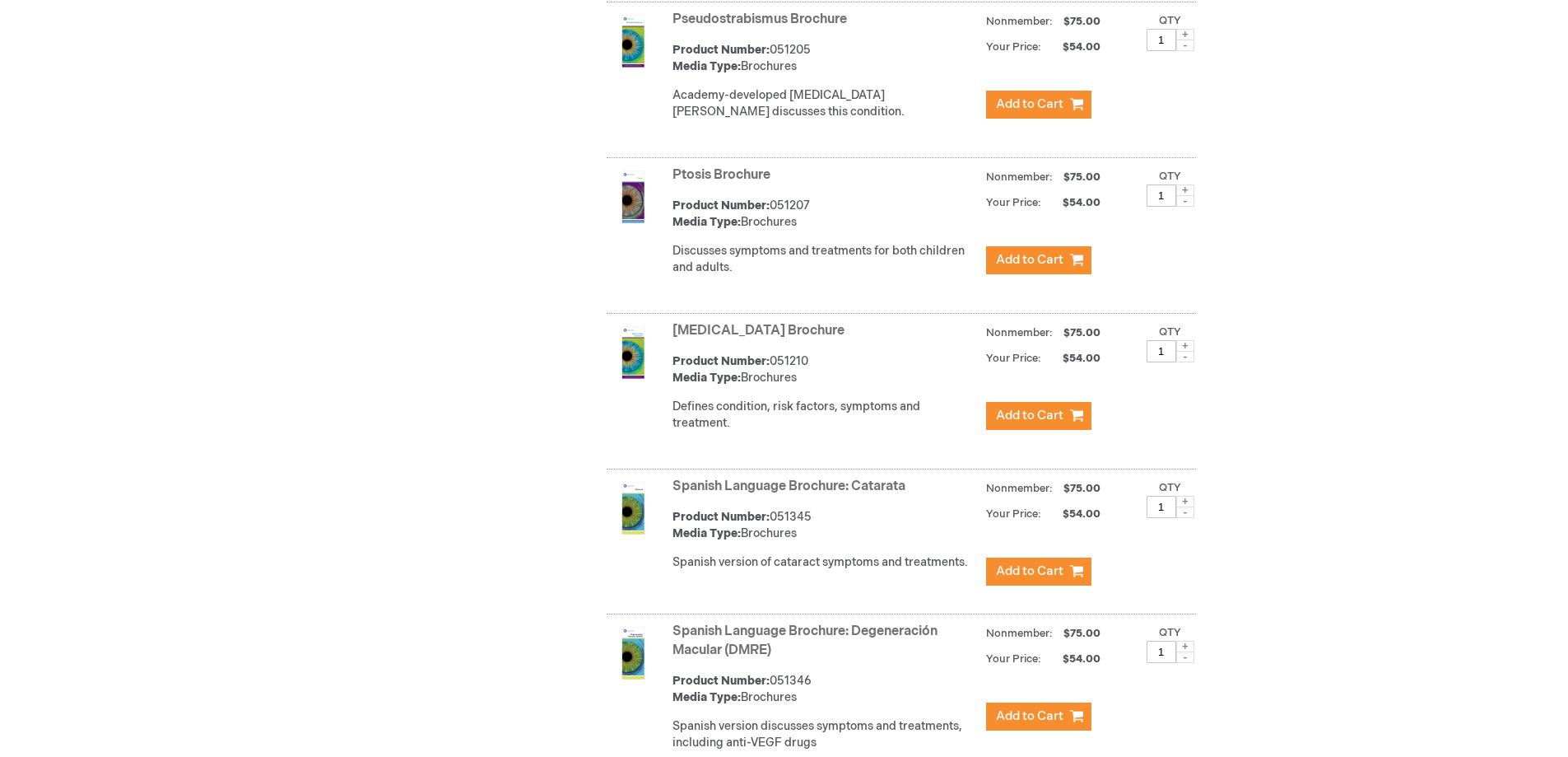
scroll to position [5065, 0]
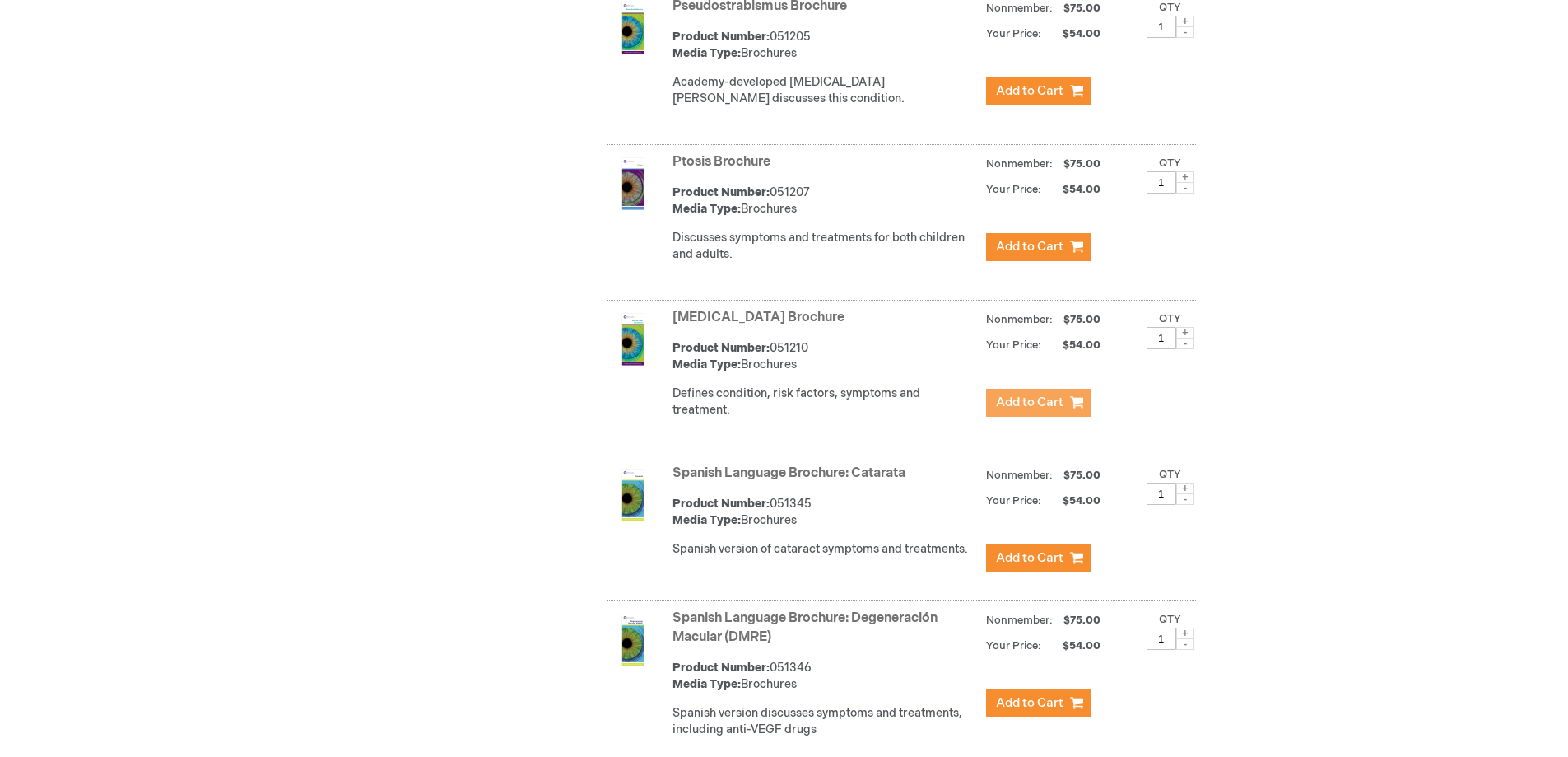
click at [1055, 394] on span "Add to Cart" at bounding box center [1030, 402] width 68 height 16
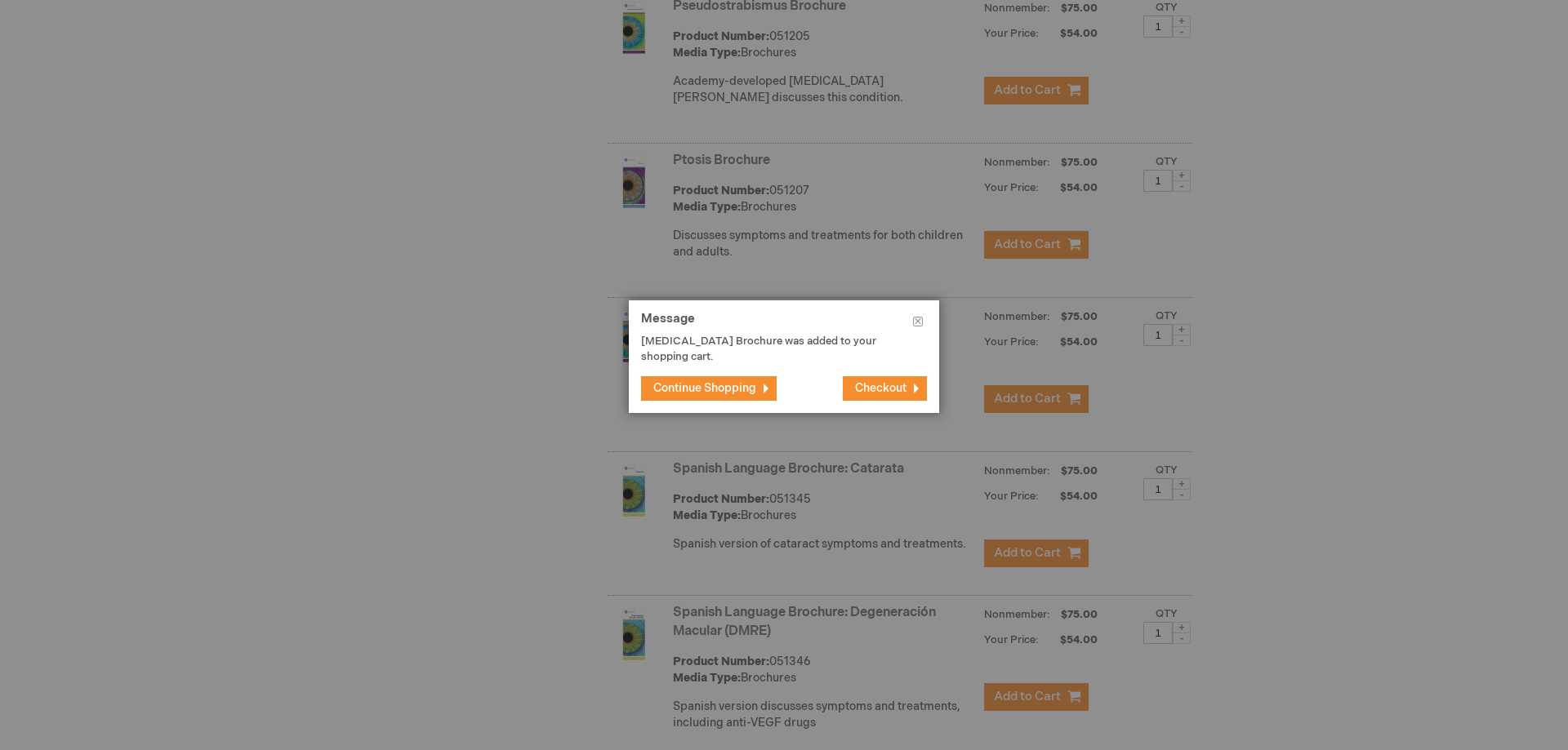
drag, startPoint x: 687, startPoint y: 378, endPoint x: 755, endPoint y: 384, distance: 68.3
click at [689, 379] on button "Continue Shopping" at bounding box center [708, 388] width 136 height 25
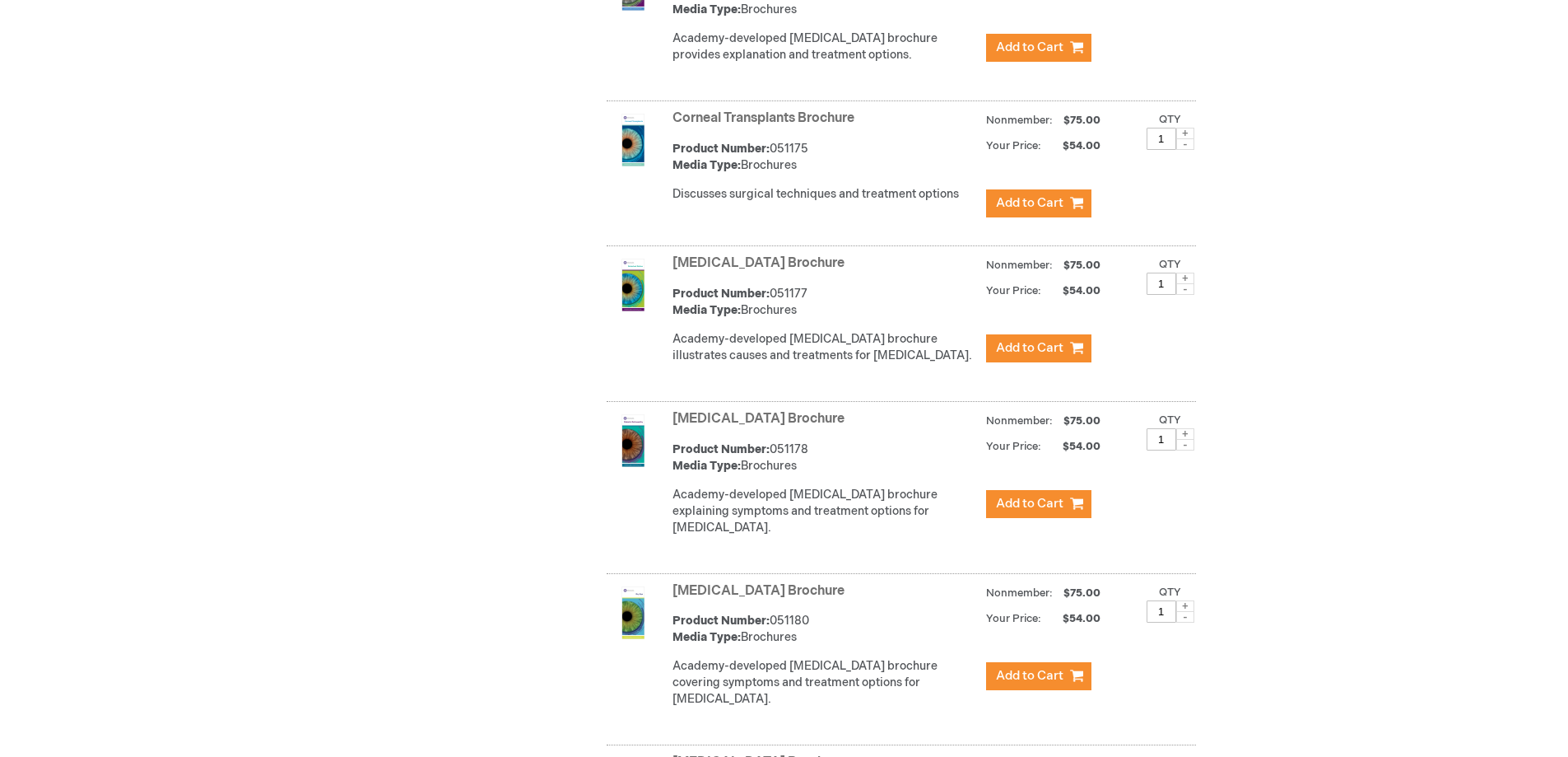
scroll to position [1730, 0]
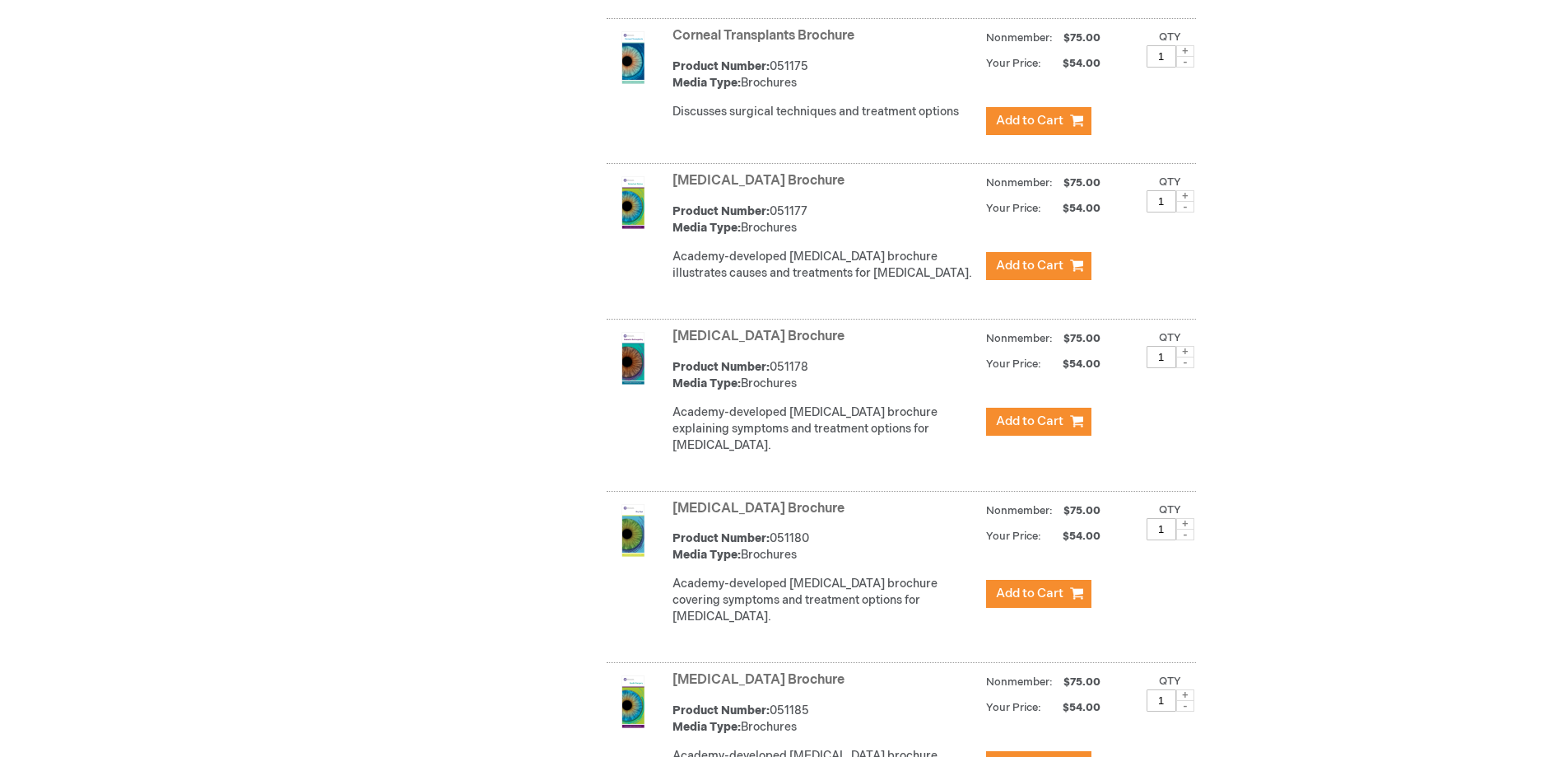
click at [703, 345] on link "[MEDICAL_DATA] Brochure" at bounding box center [759, 337] width 172 height 16
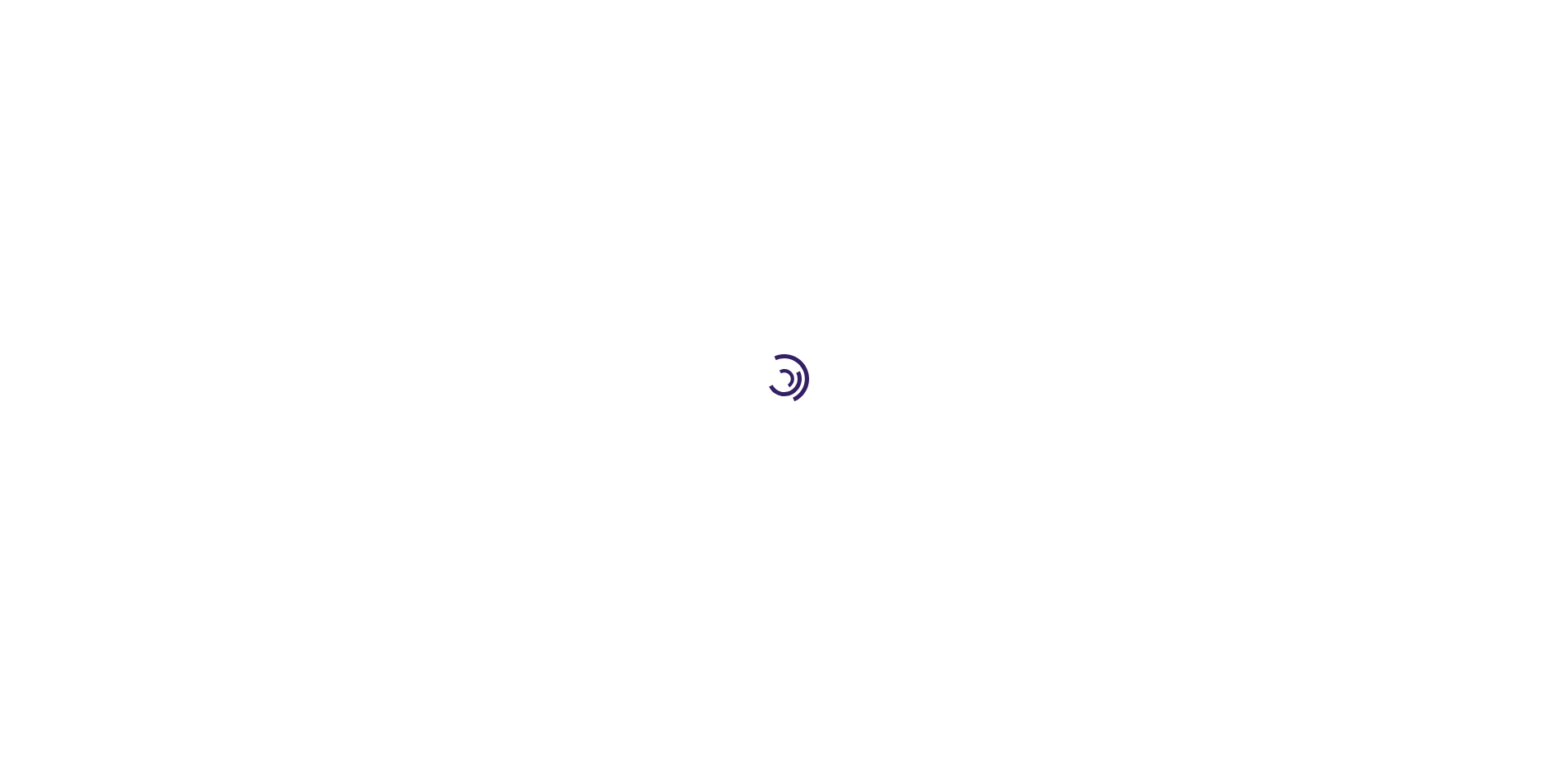
type input "1"
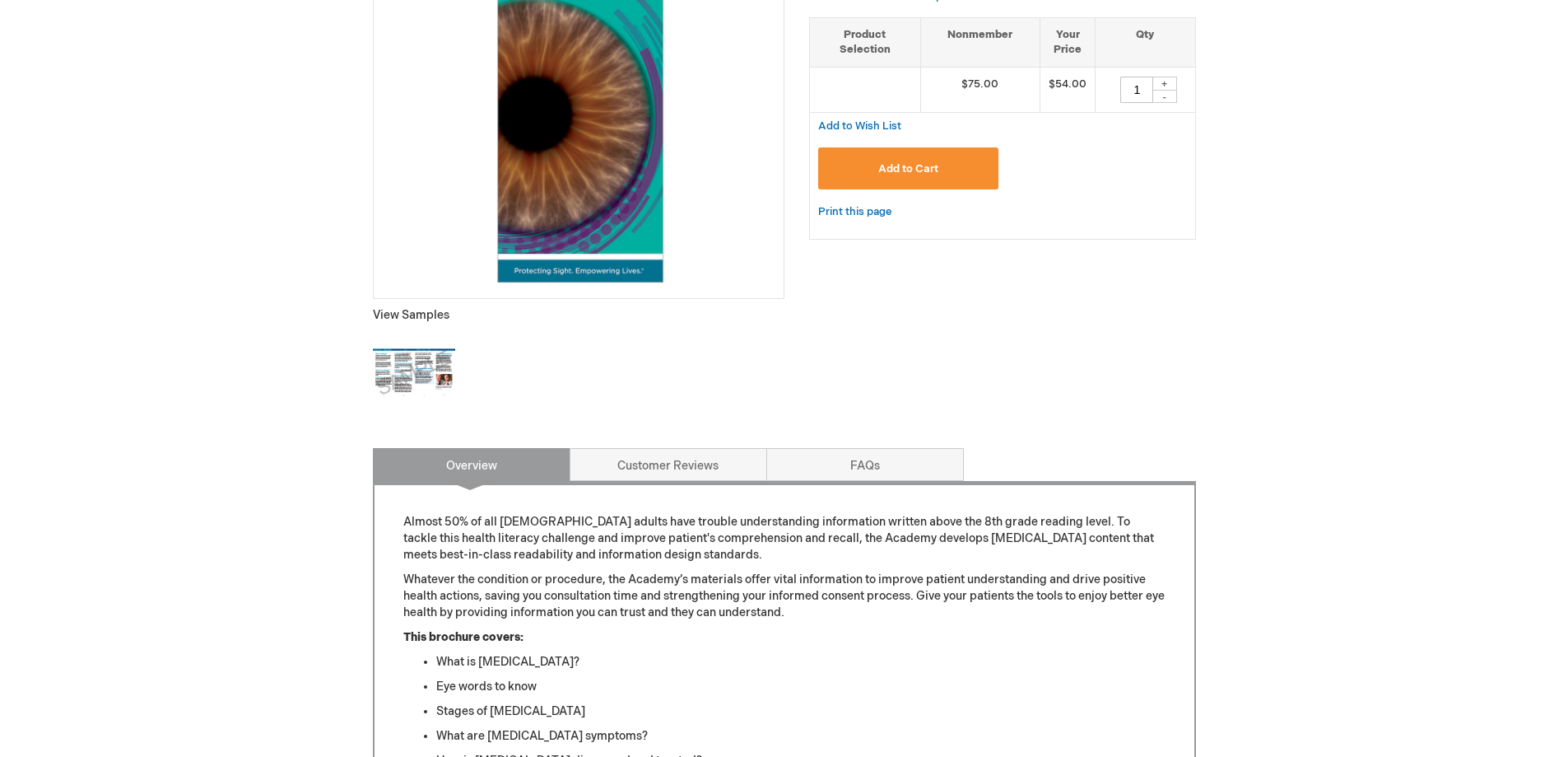
scroll to position [411, 0]
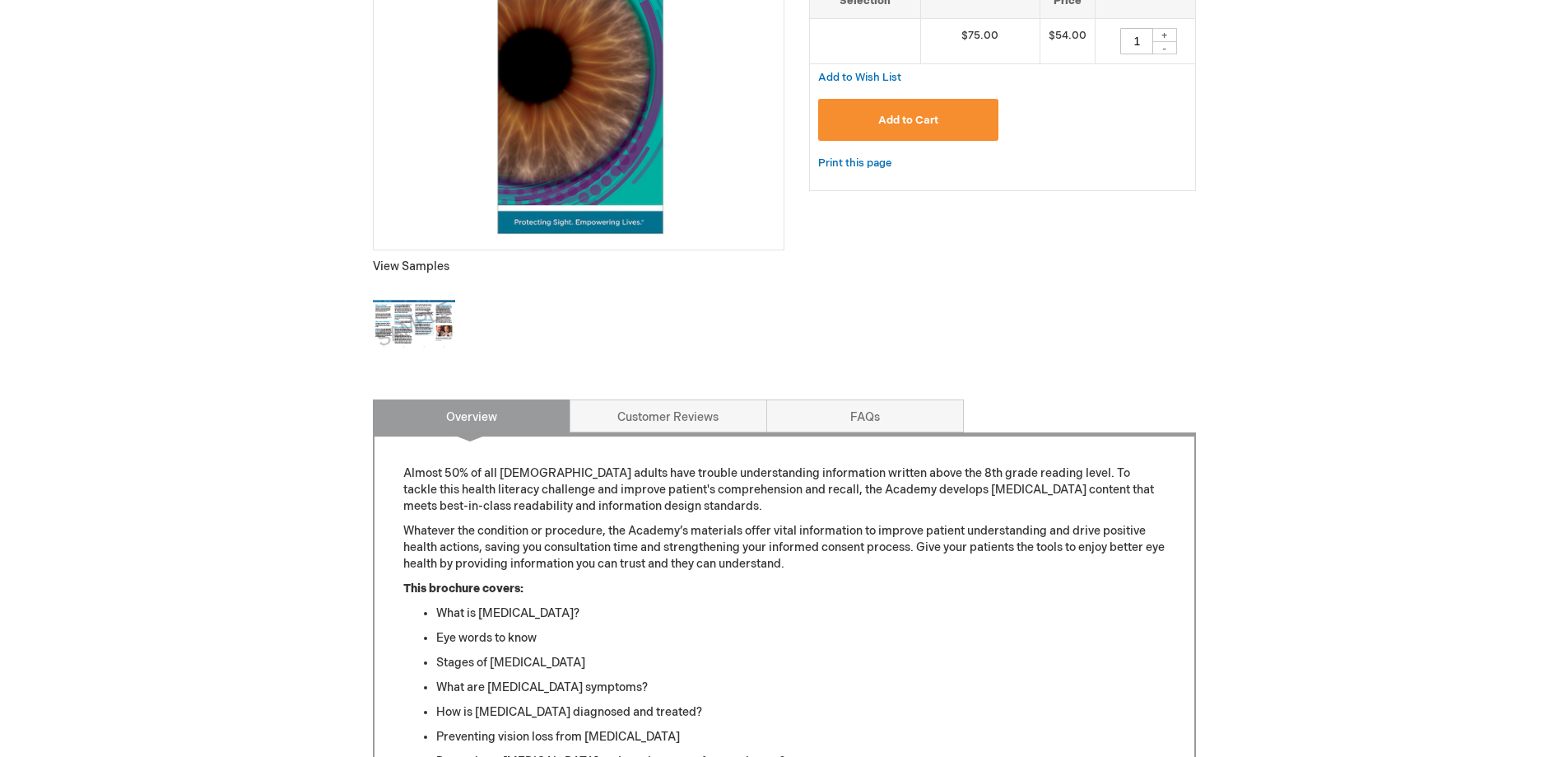
click at [410, 324] on img at bounding box center [414, 325] width 82 height 82
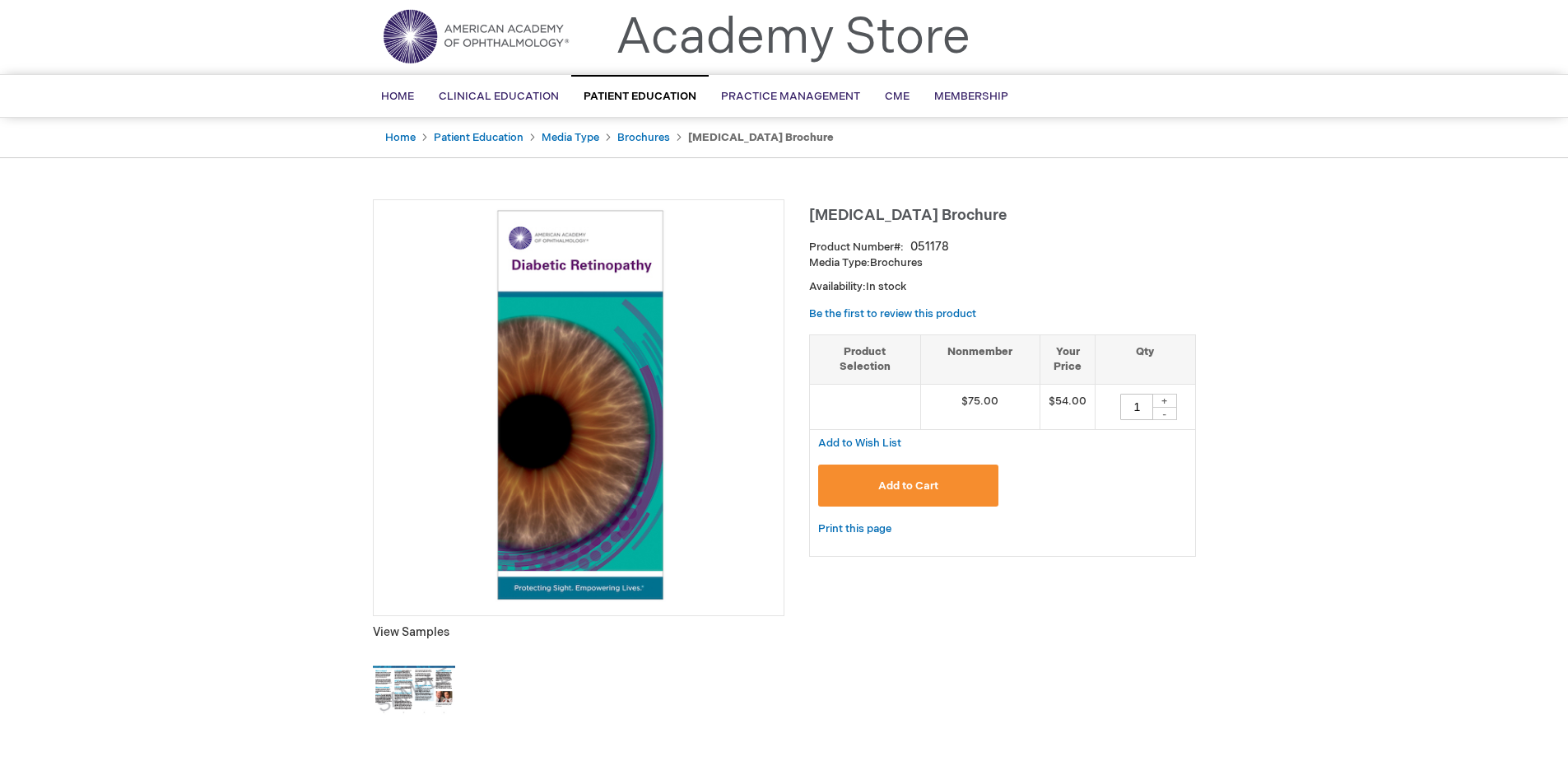
scroll to position [0, 0]
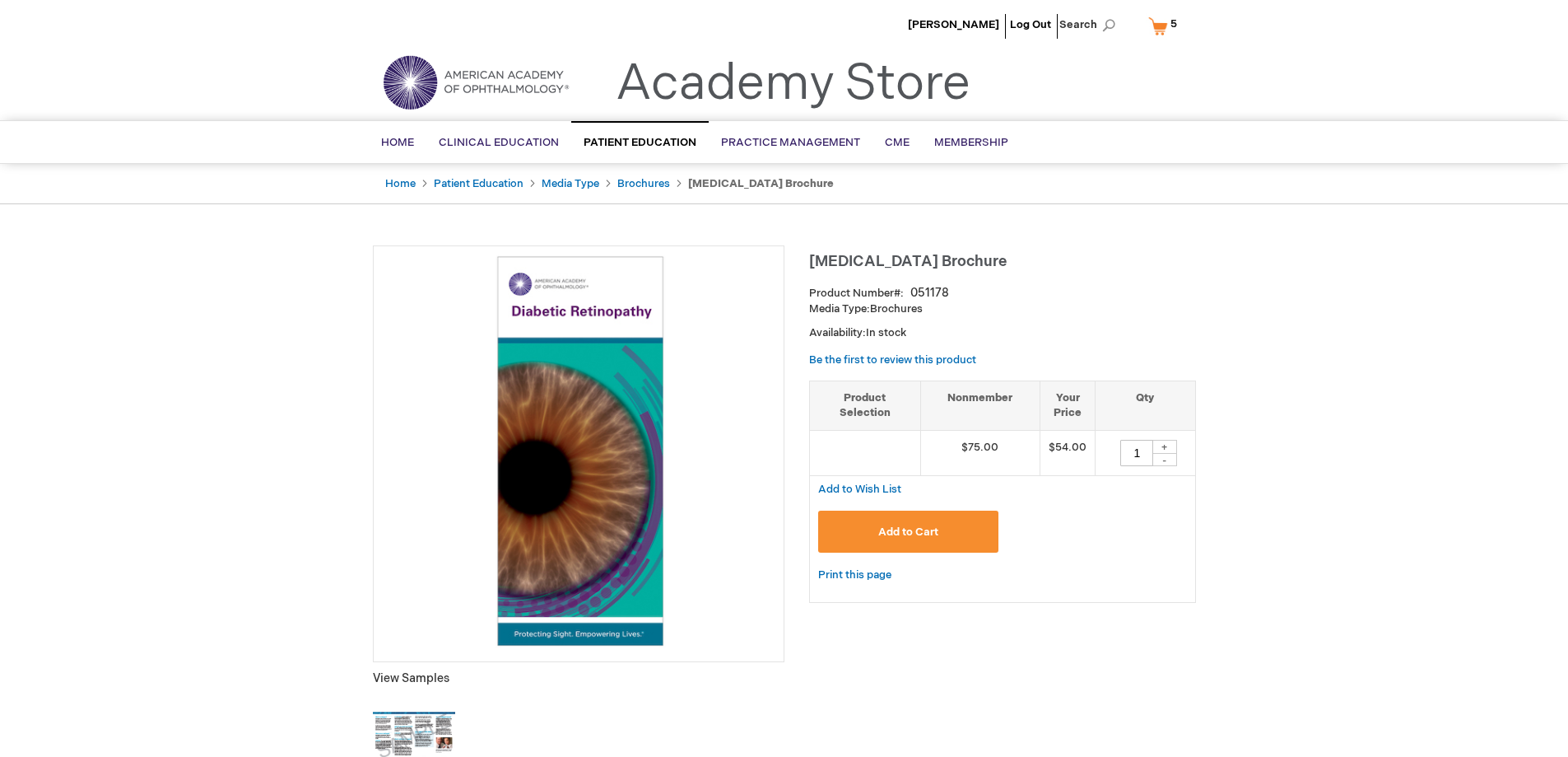
click at [890, 523] on button "Add to Cart" at bounding box center [908, 531] width 181 height 42
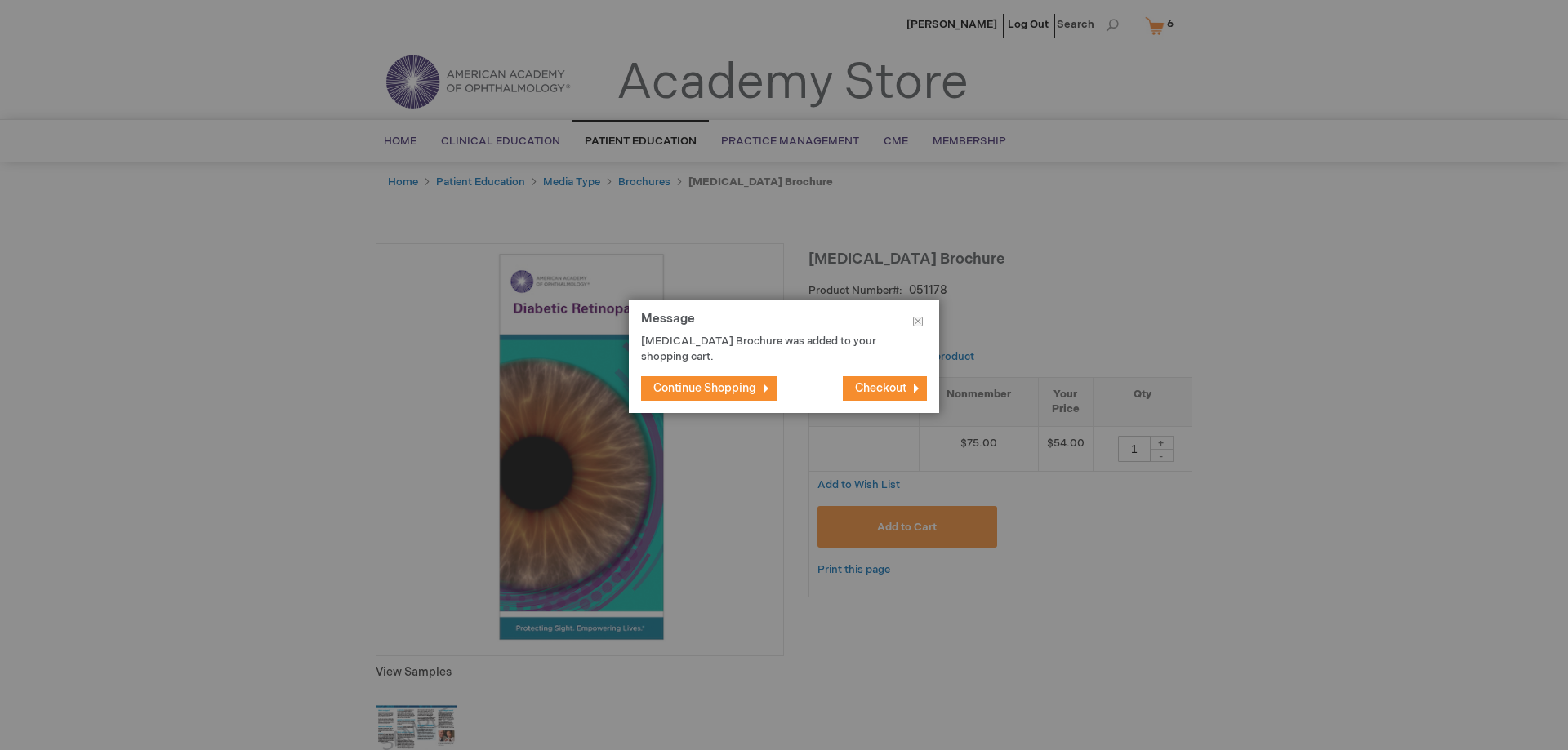
click at [687, 390] on span "Continue Shopping" at bounding box center [705, 388] width 103 height 14
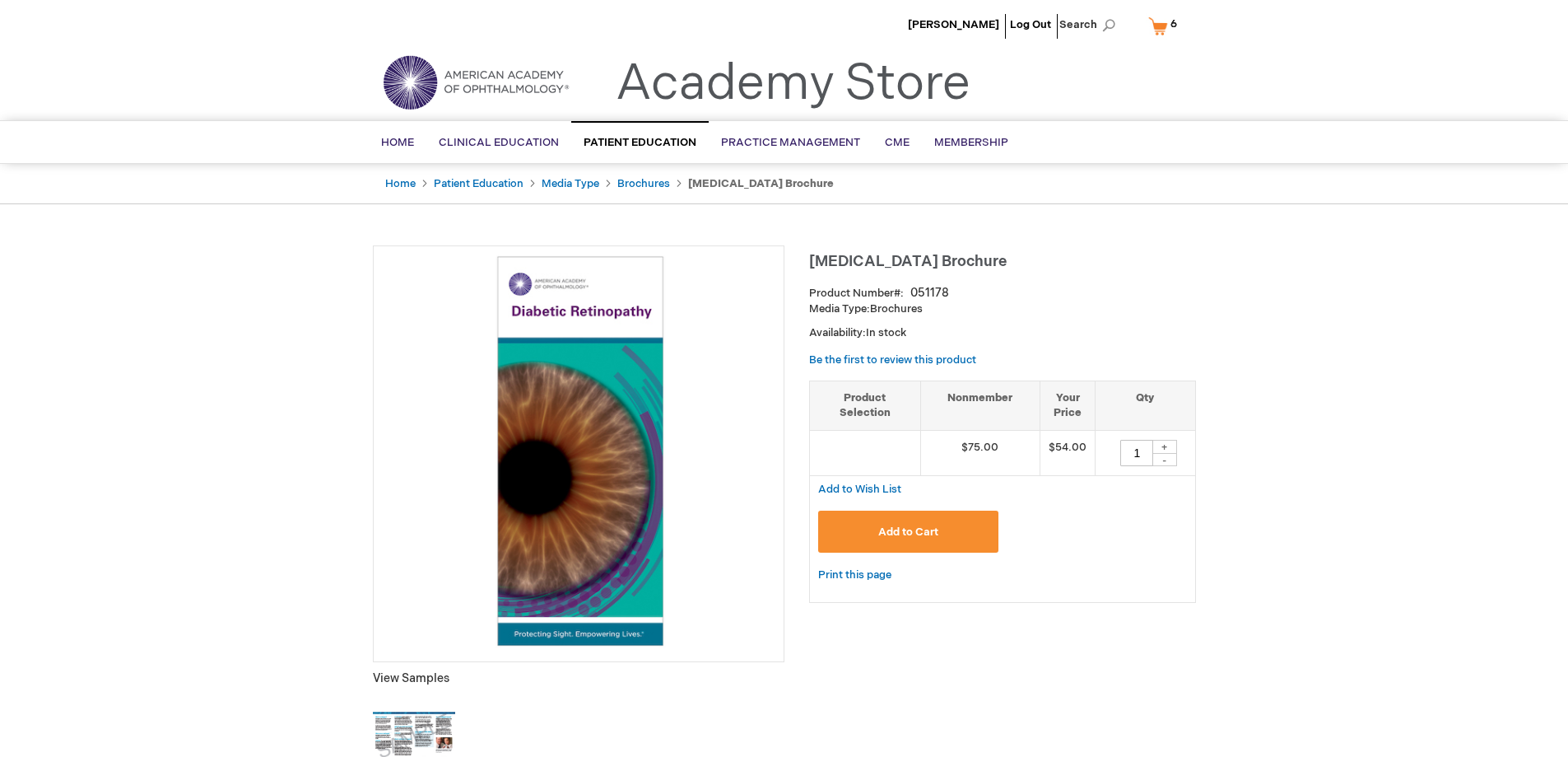
click at [1163, 28] on link "My Cart 6 6 items" at bounding box center [1166, 26] width 43 height 29
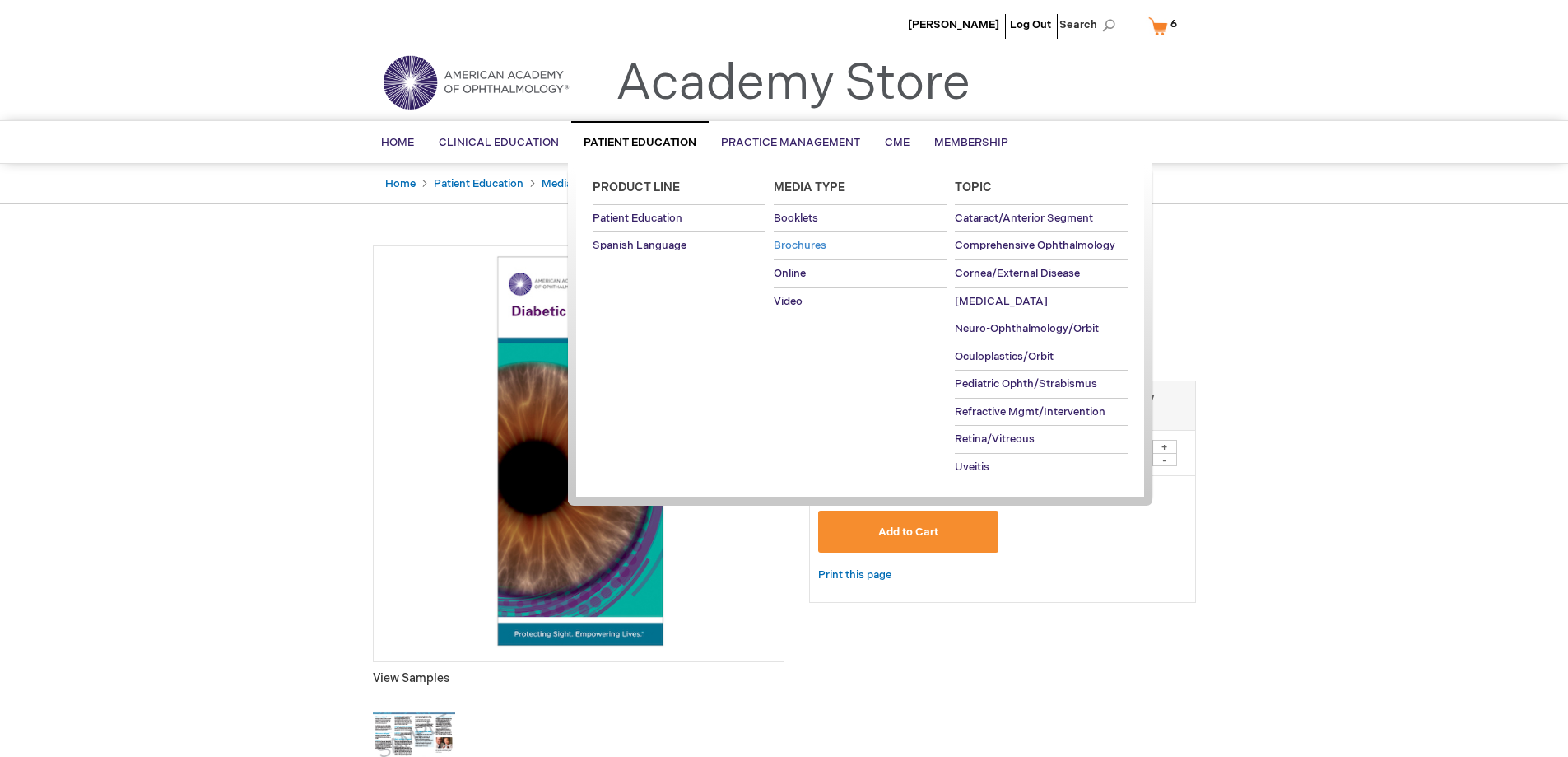
click at [799, 243] on span "Brochures" at bounding box center [799, 245] width 53 height 13
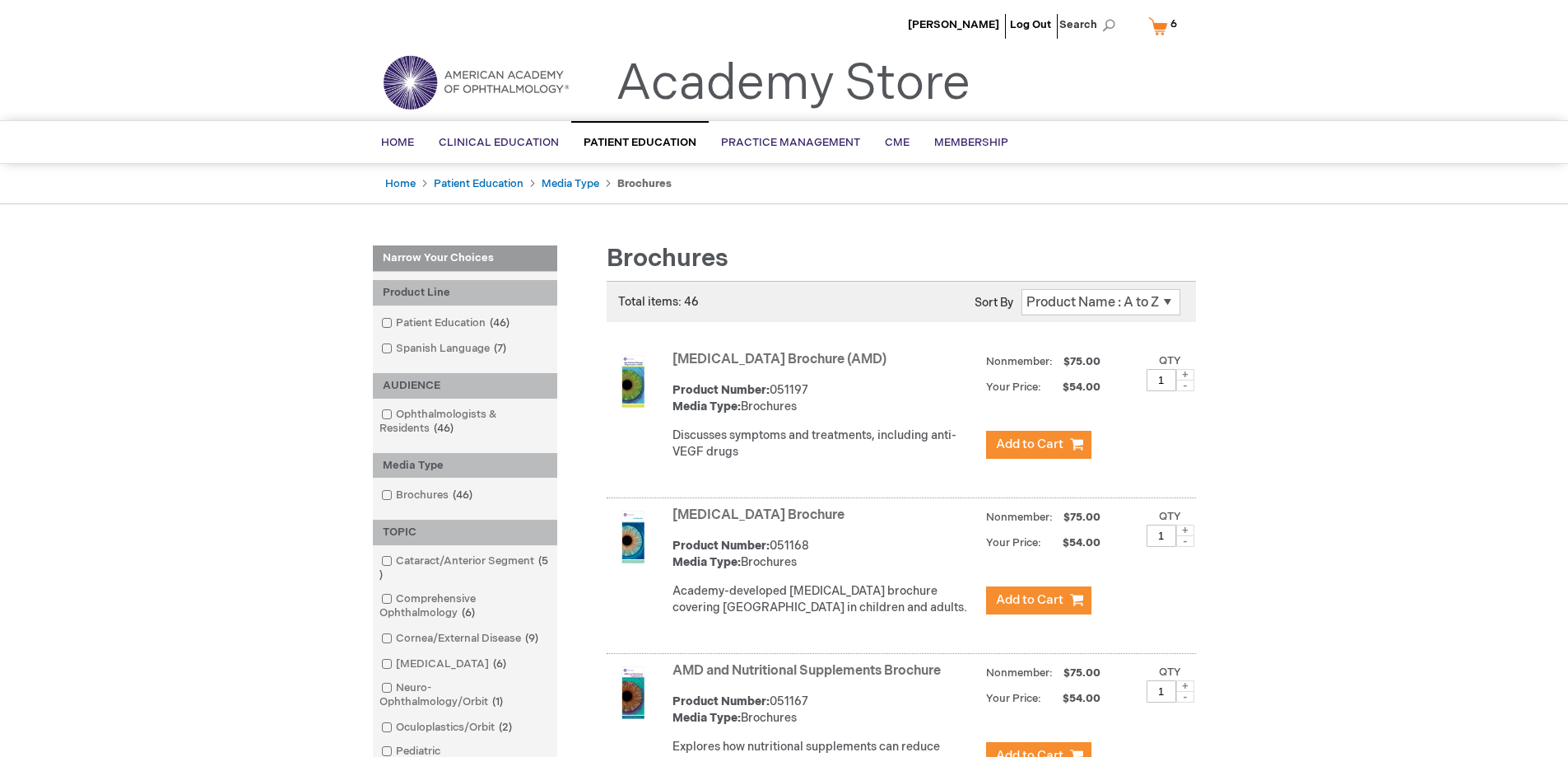
click at [1172, 35] on link "My Cart 6 6 items" at bounding box center [1166, 26] width 43 height 29
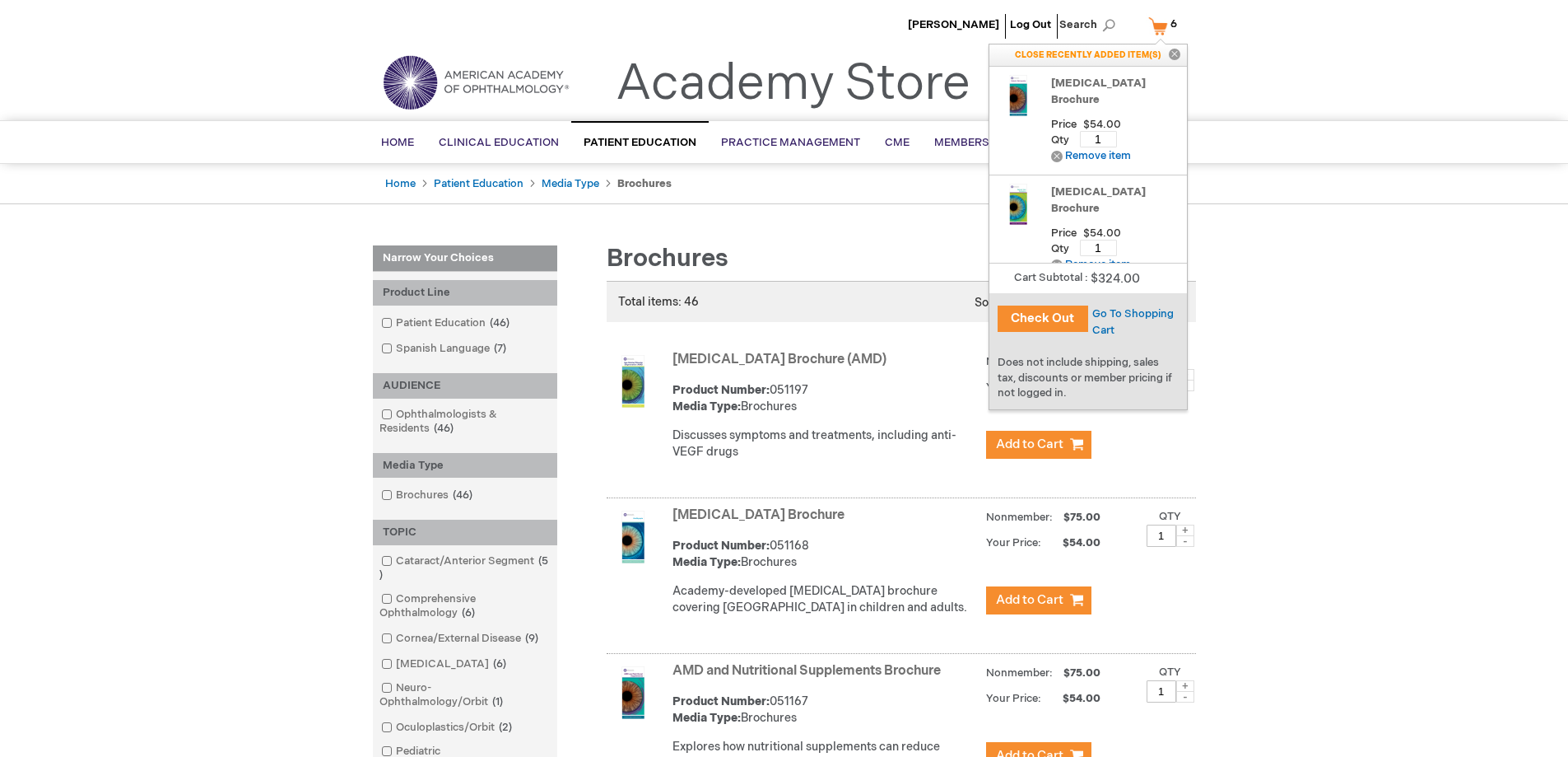
click at [1061, 328] on button "Check Out" at bounding box center [1043, 319] width 91 height 26
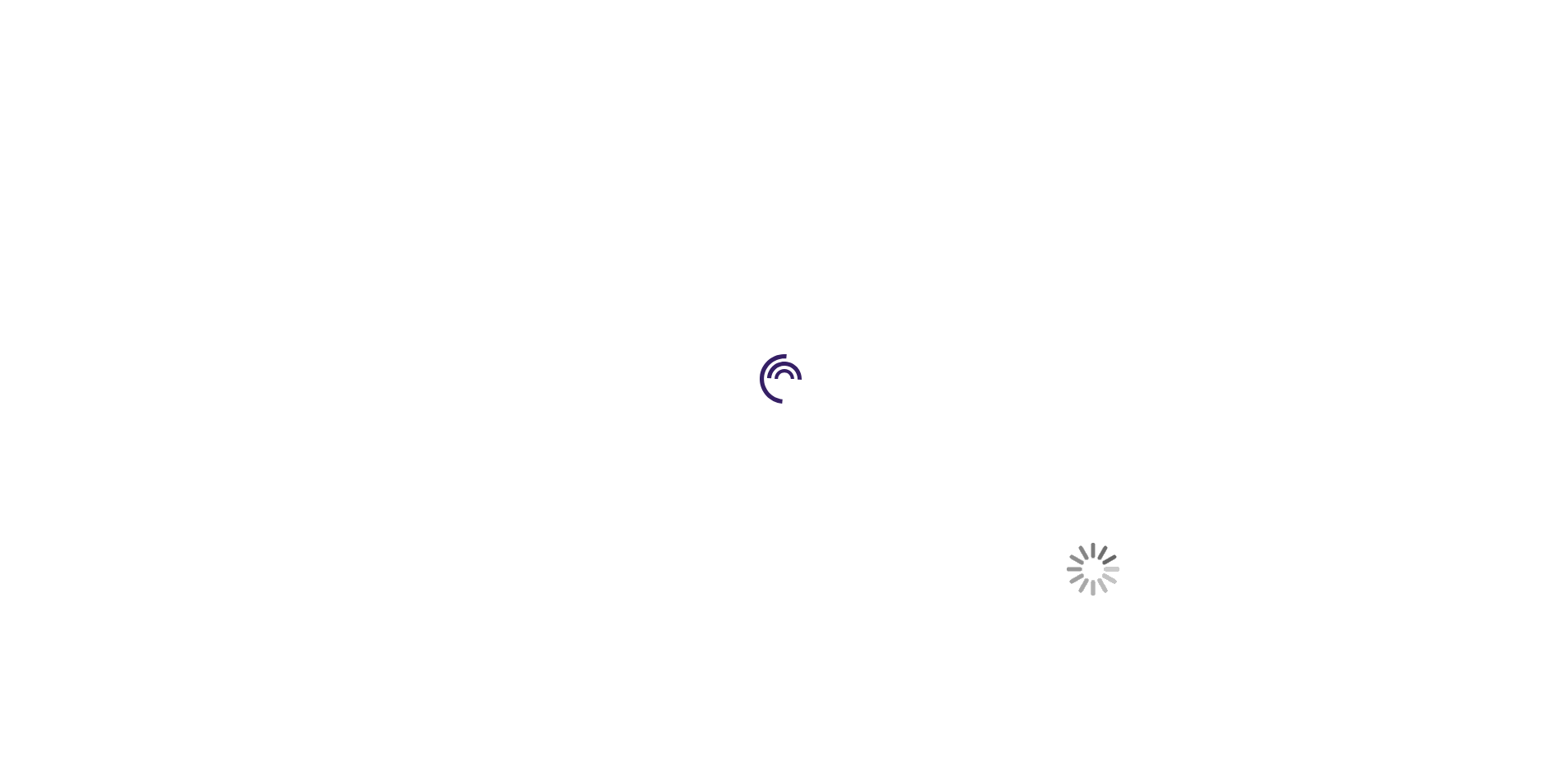
select select "US"
select select "12"
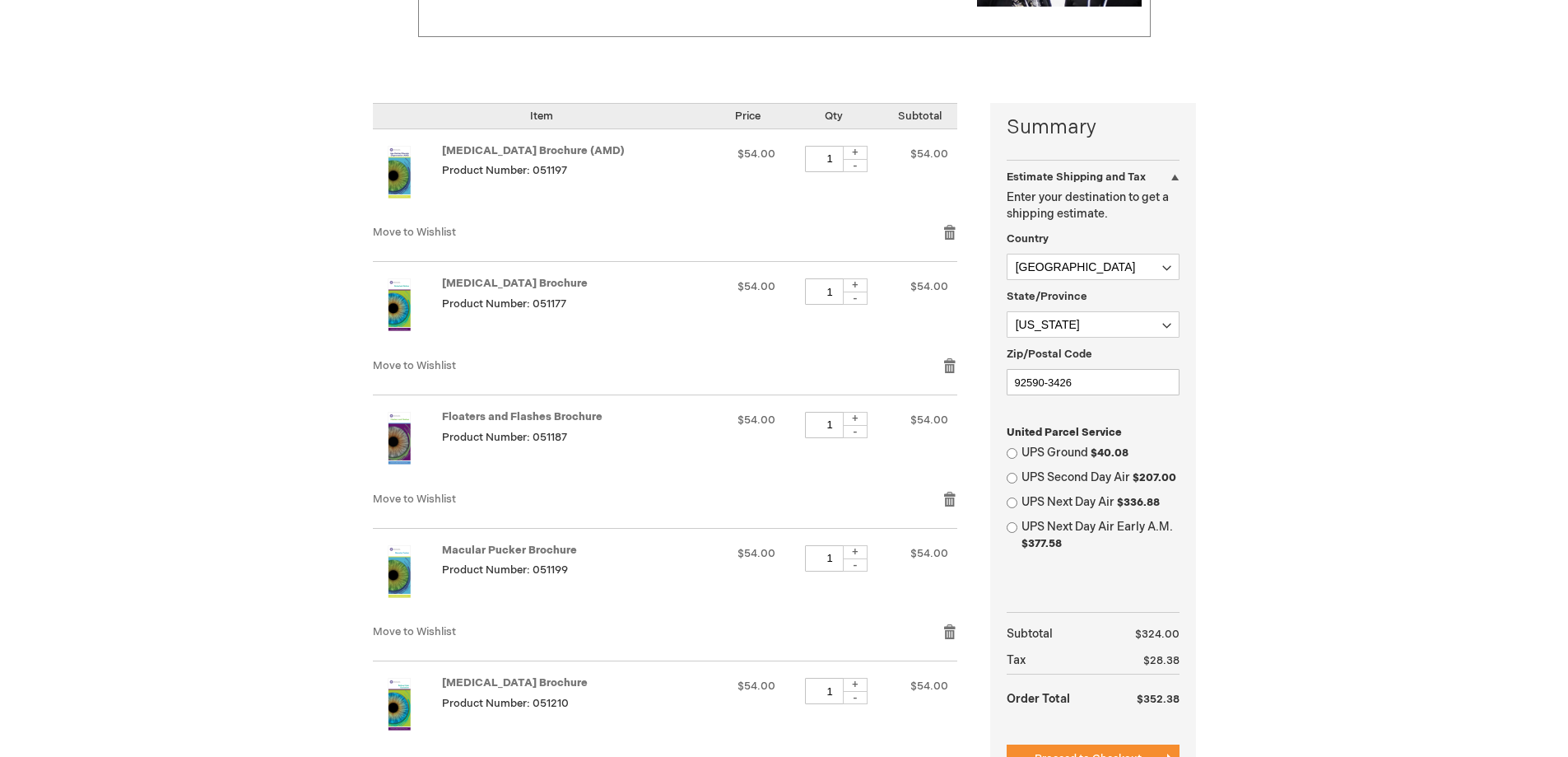
scroll to position [952, 0]
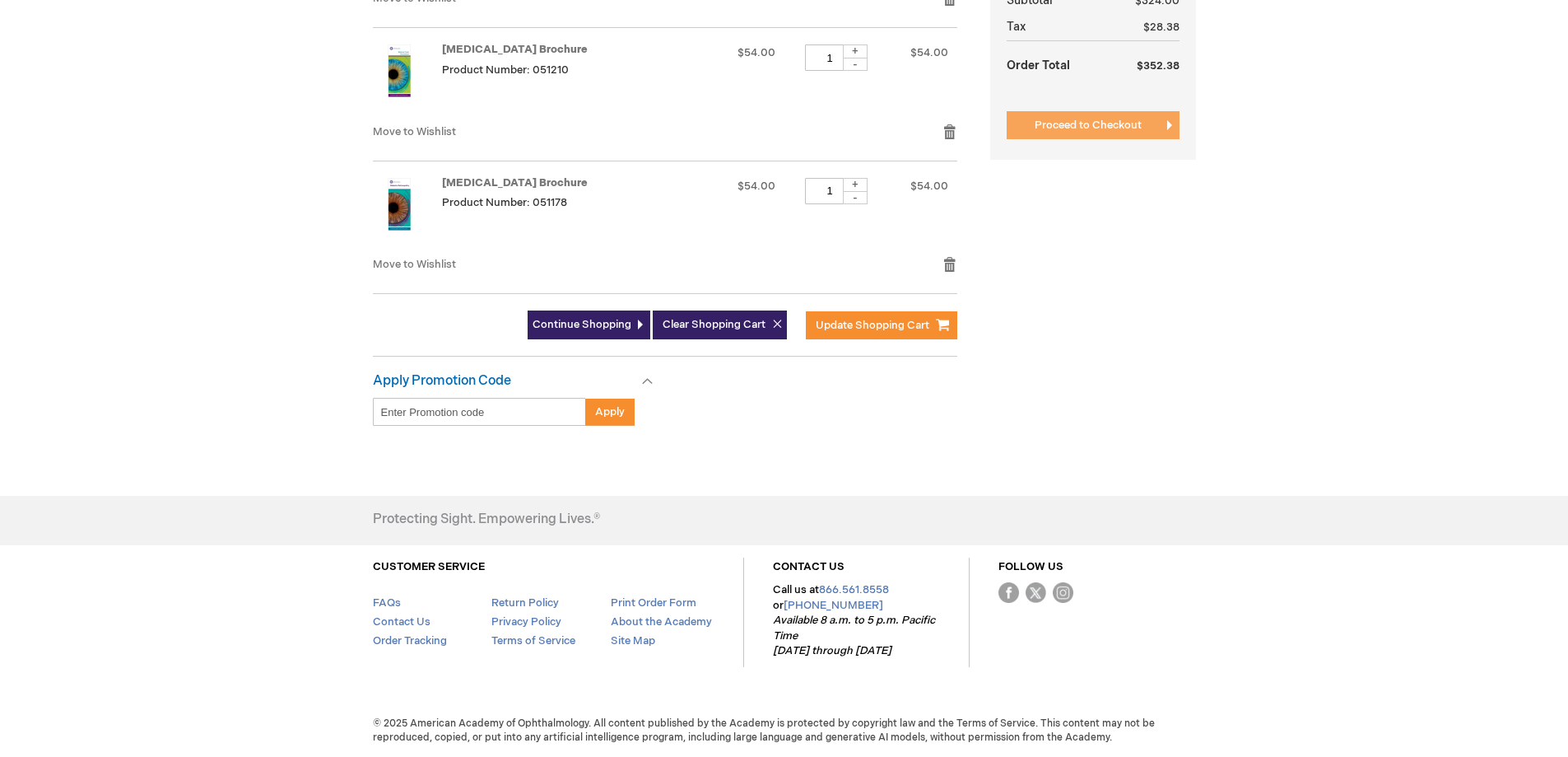
click at [1085, 125] on span "Proceed to Checkout" at bounding box center [1088, 125] width 107 height 13
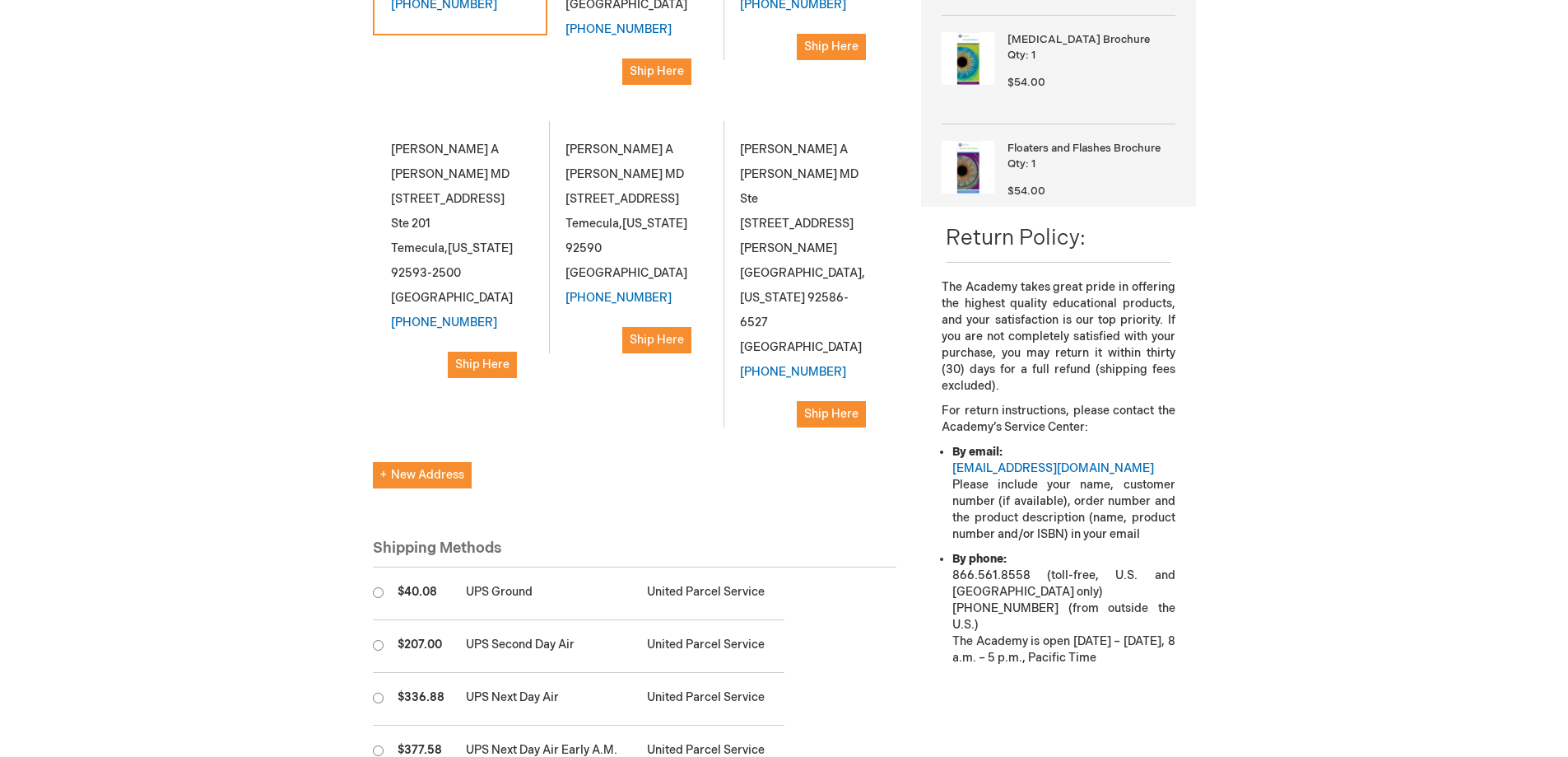
scroll to position [494, 0]
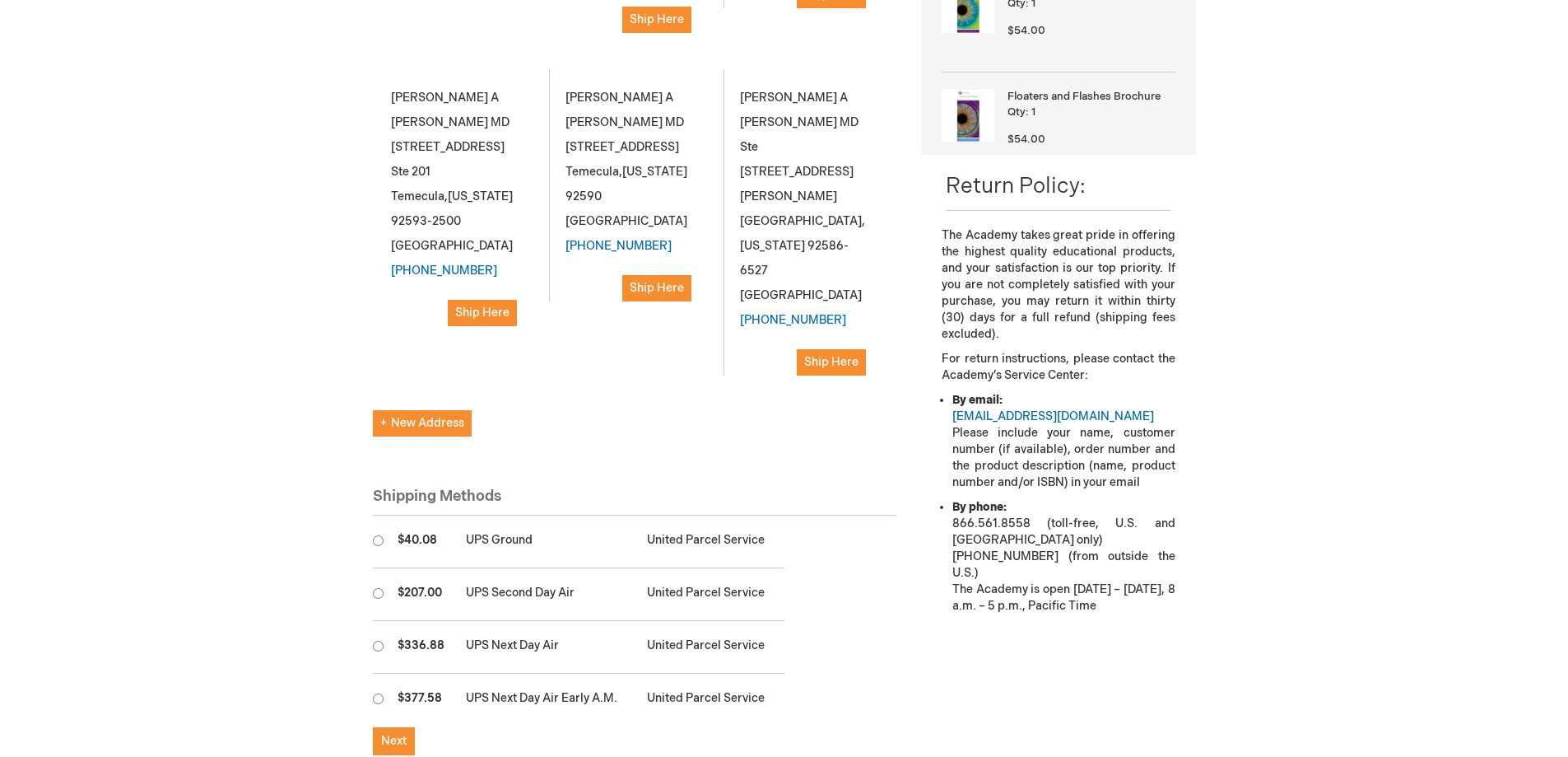
click at [382, 535] on input "radio" at bounding box center [378, 540] width 11 height 11
radio input "true"
click at [390, 727] on button "Next" at bounding box center [394, 741] width 42 height 28
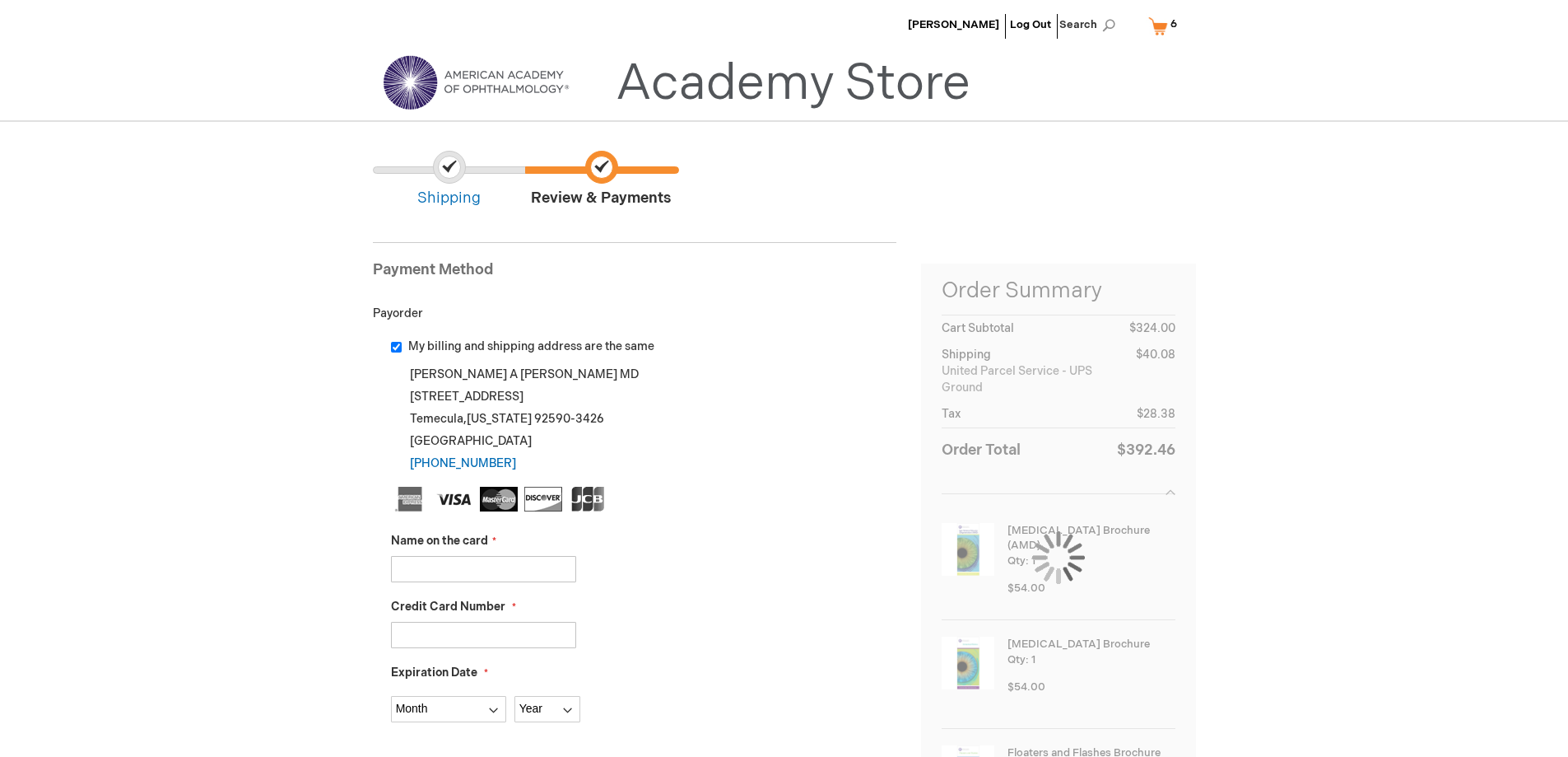
click at [541, 571] on input "Name on the card" at bounding box center [484, 569] width 186 height 26
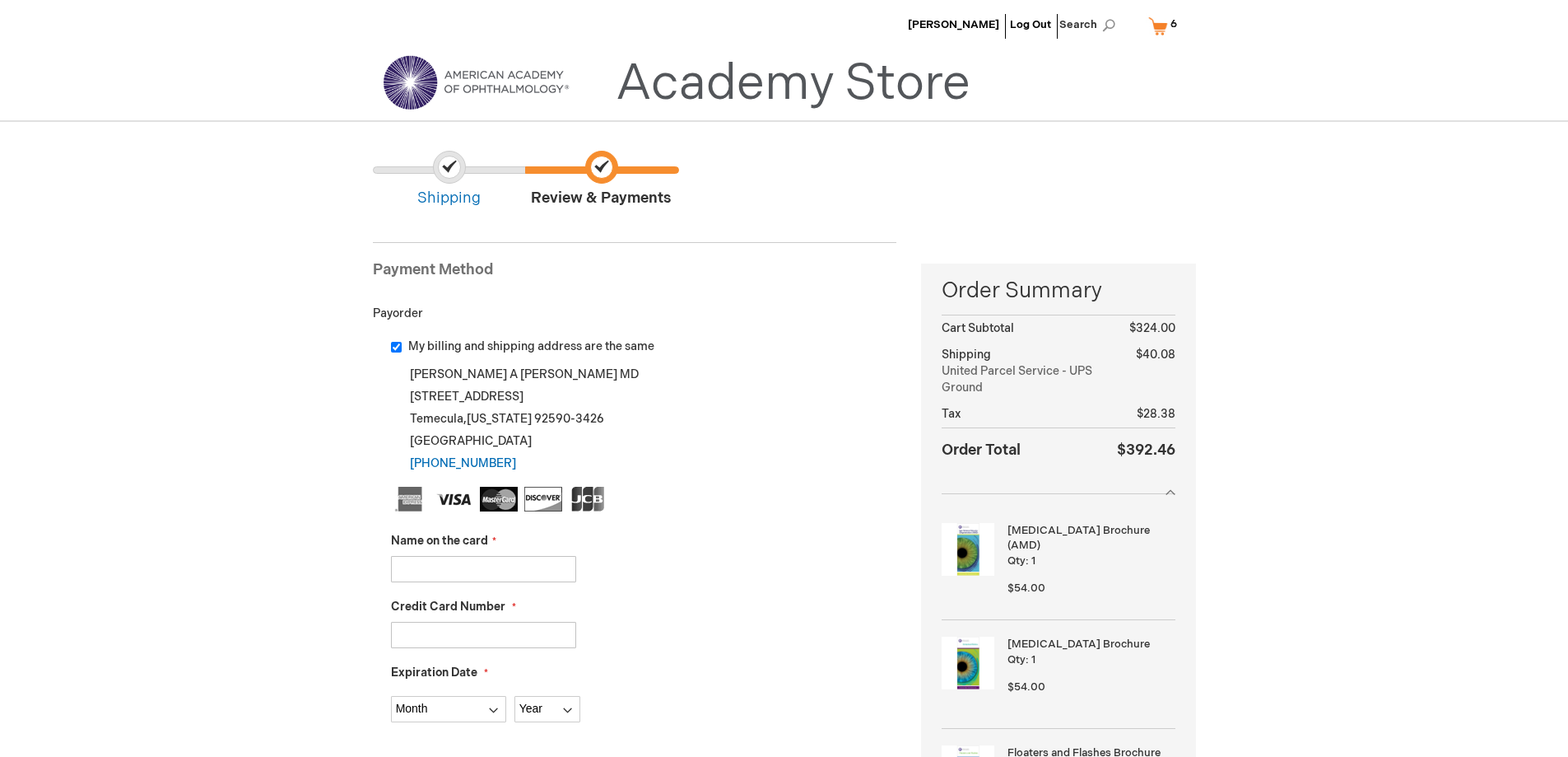
type input "Sandra Aguirre"
type input "376737097231040"
select select "8"
select select "2029"
type input "2745"
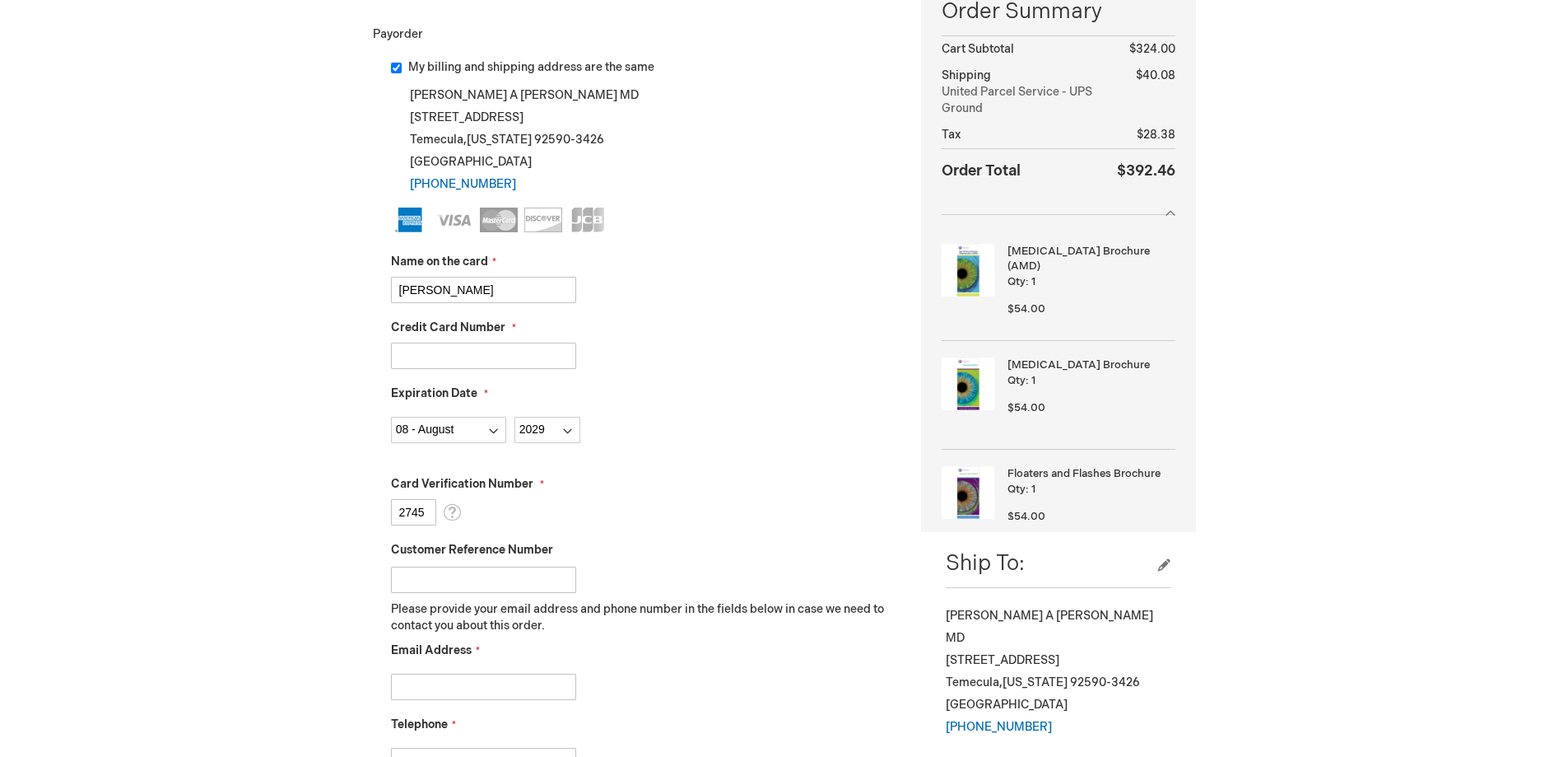
scroll to position [411, 0]
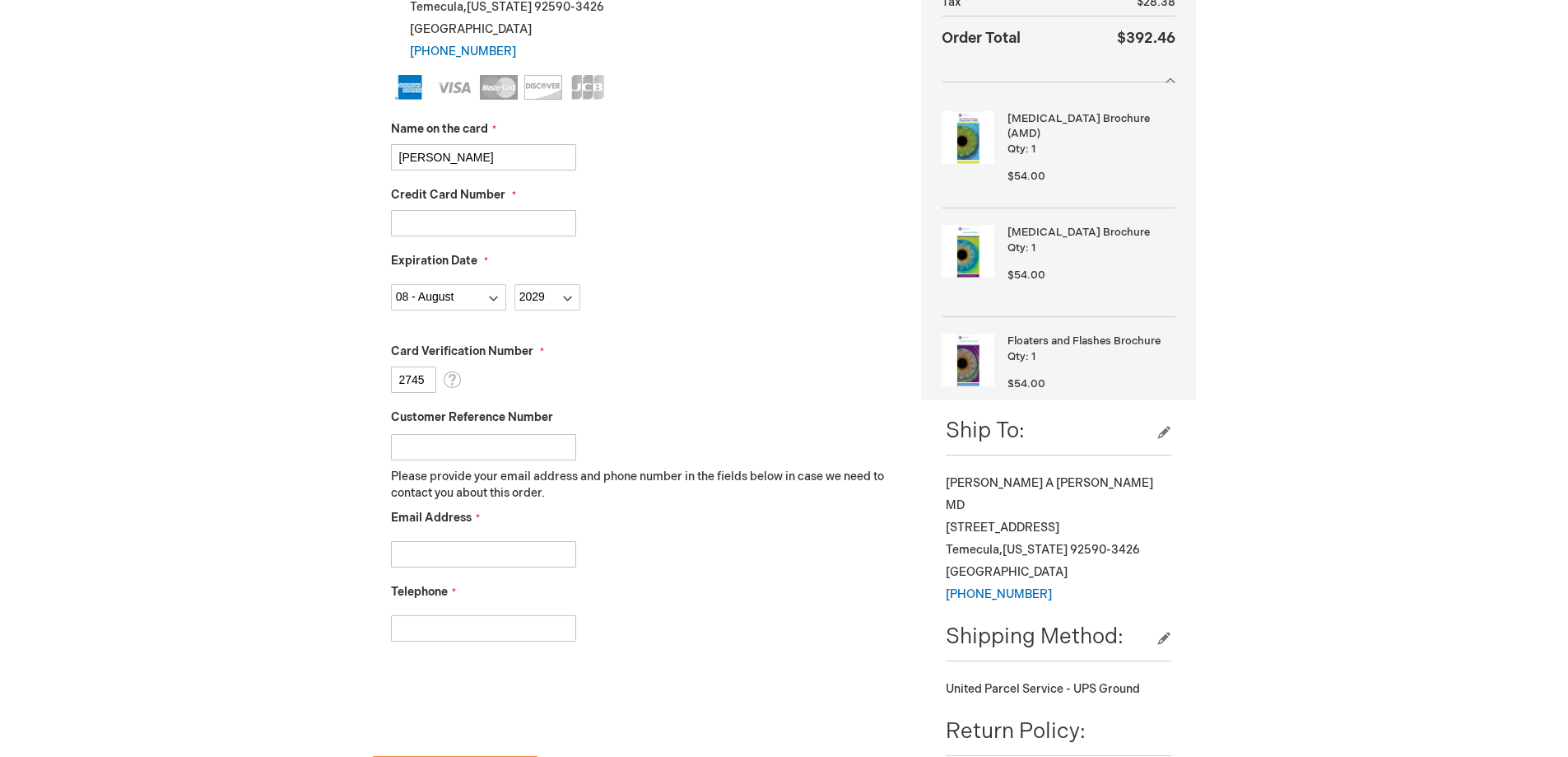
click at [449, 439] on input "Customer Reference Number" at bounding box center [484, 447] width 186 height 26
click at [472, 559] on input "Email Address" at bounding box center [484, 554] width 186 height 26
type input "saguirre@ivretina.com"
type input "9516790400"
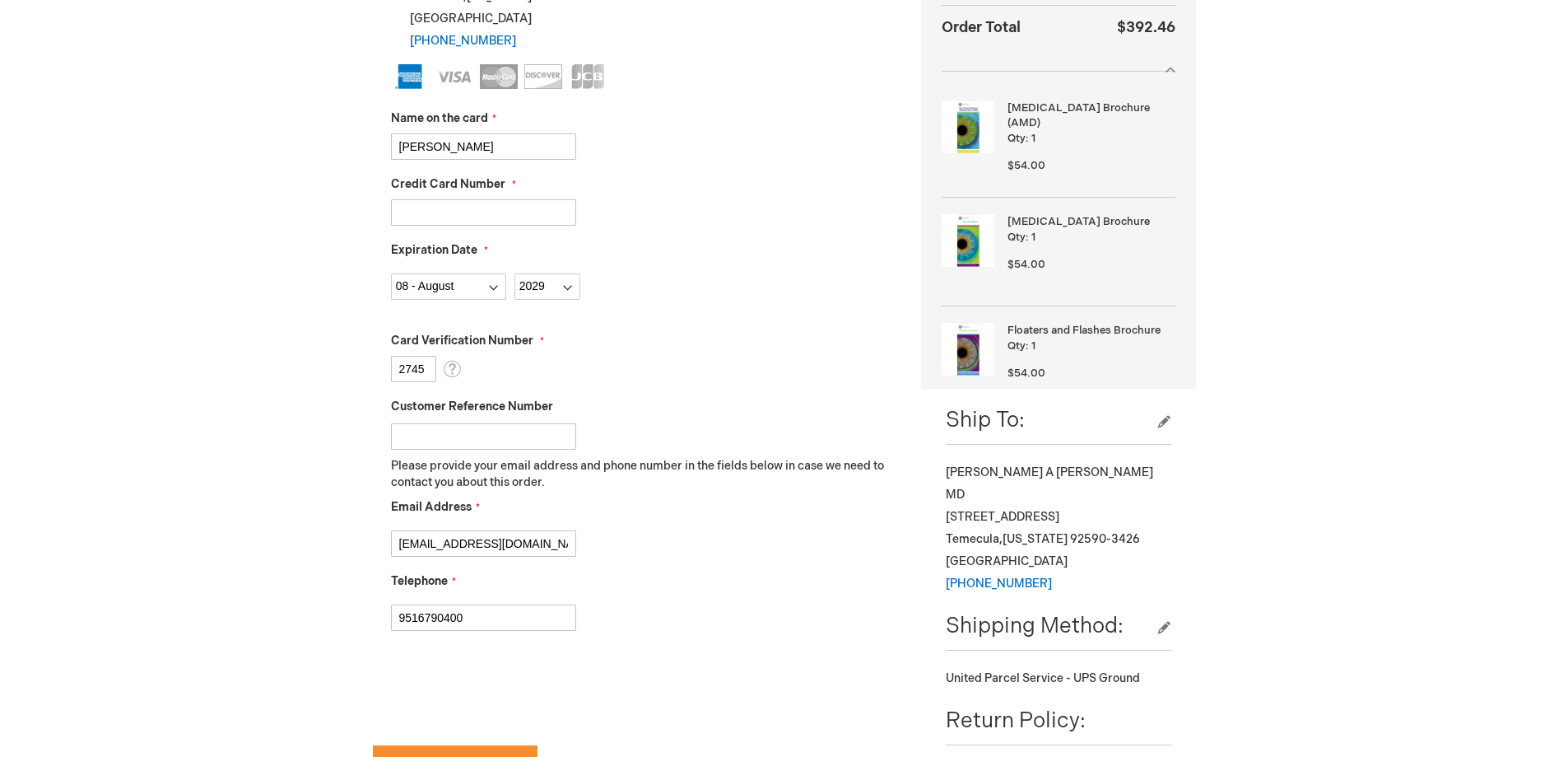
scroll to position [494, 0]
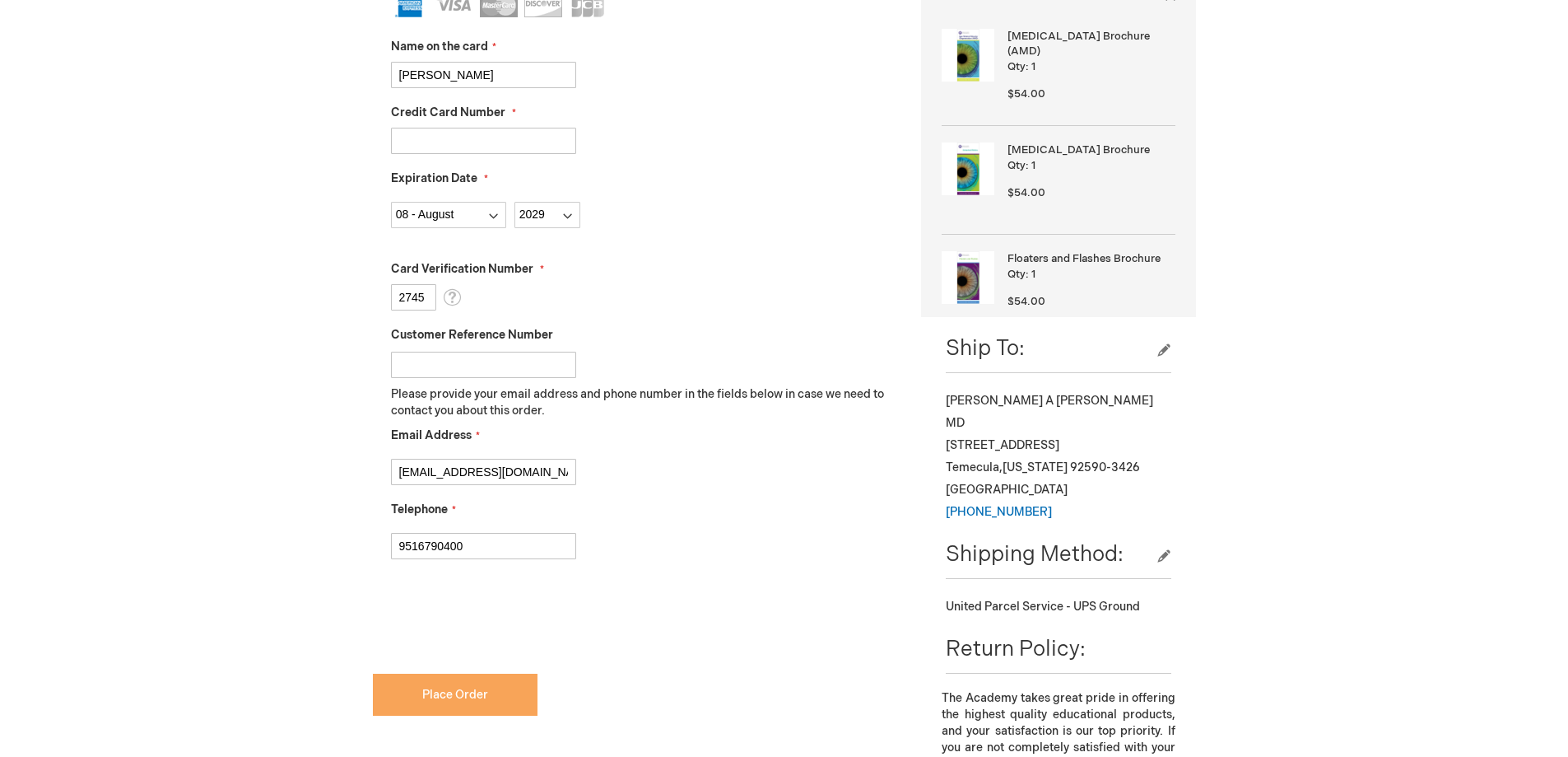
checkbox input "true"
click at [457, 694] on span "Place Order" at bounding box center [455, 695] width 66 height 14
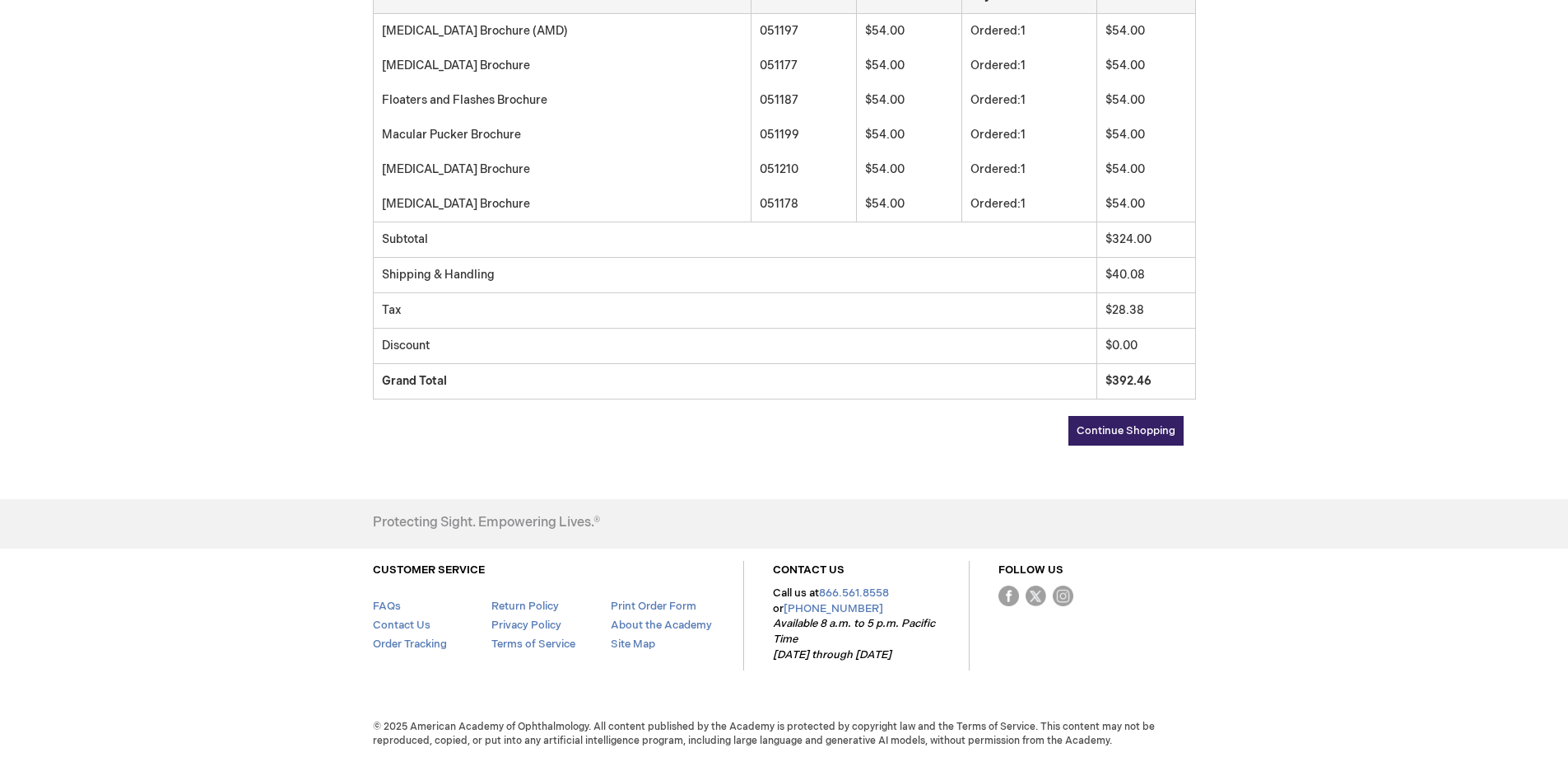
scroll to position [419, 0]
